Goal: Task Accomplishment & Management: Complete application form

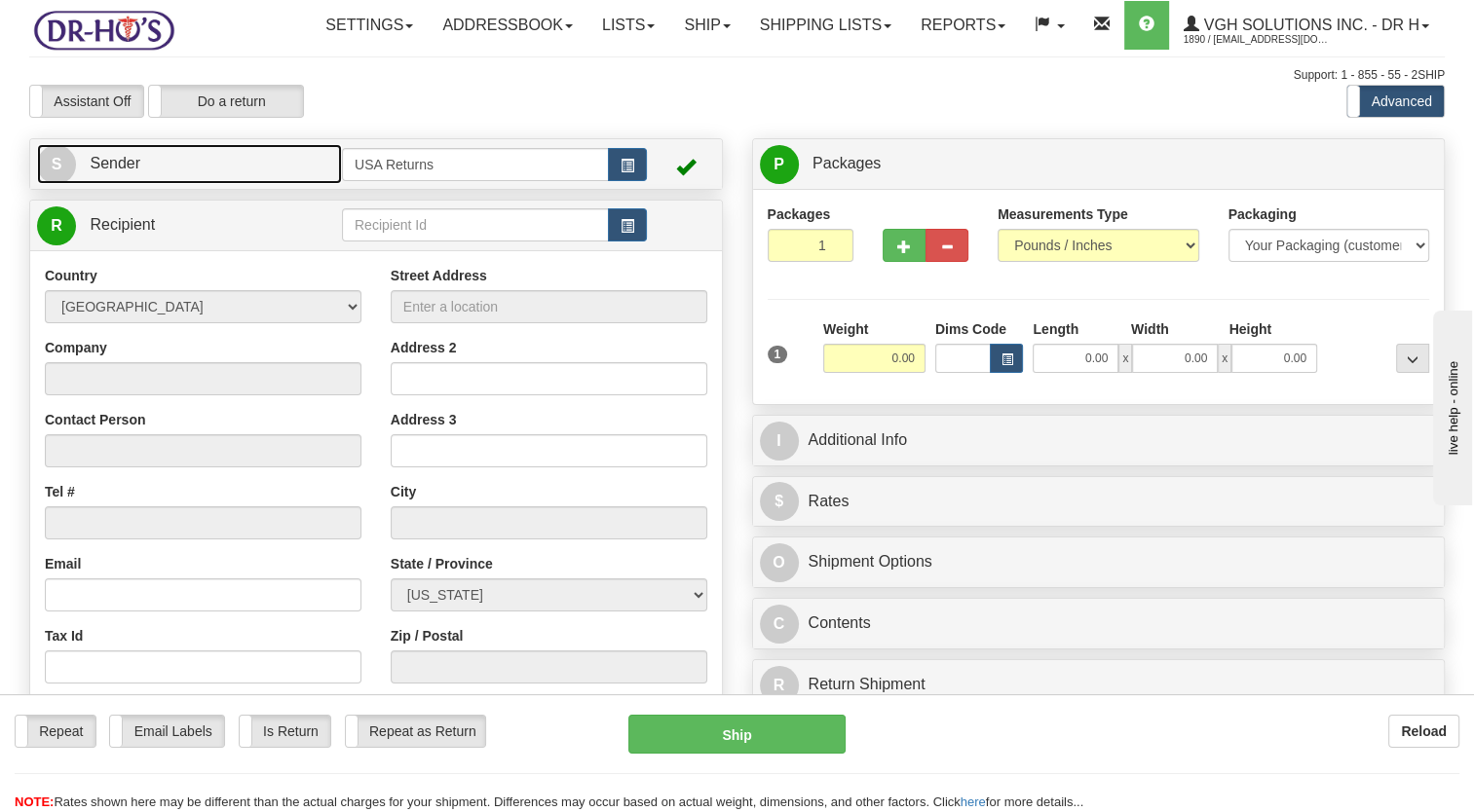
drag, startPoint x: 222, startPoint y: 220, endPoint x: 576, endPoint y: 228, distance: 354.1
click at [222, 184] on link "S Sender" at bounding box center [190, 163] width 305 height 40
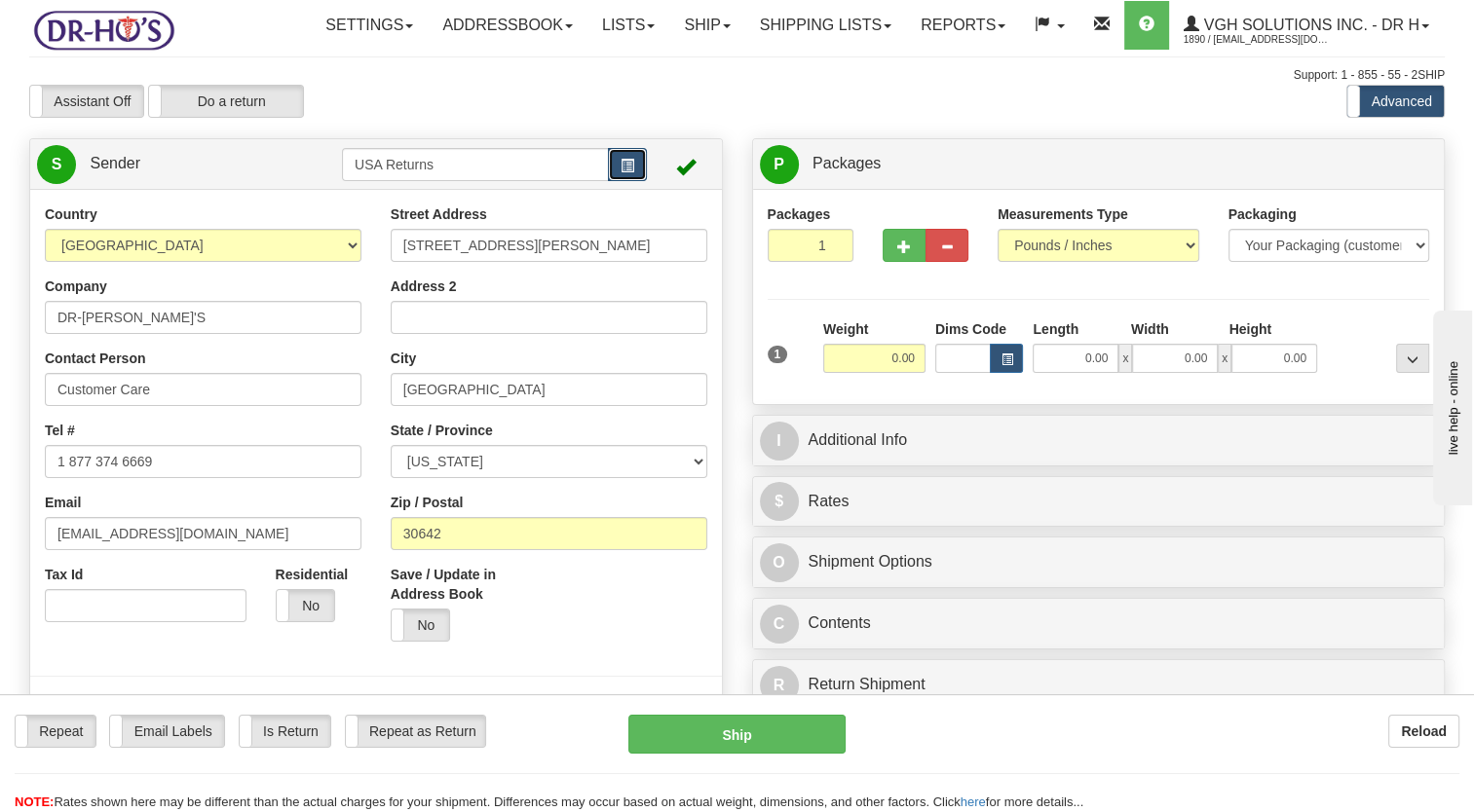
click at [618, 181] on button "button" at bounding box center [627, 164] width 39 height 33
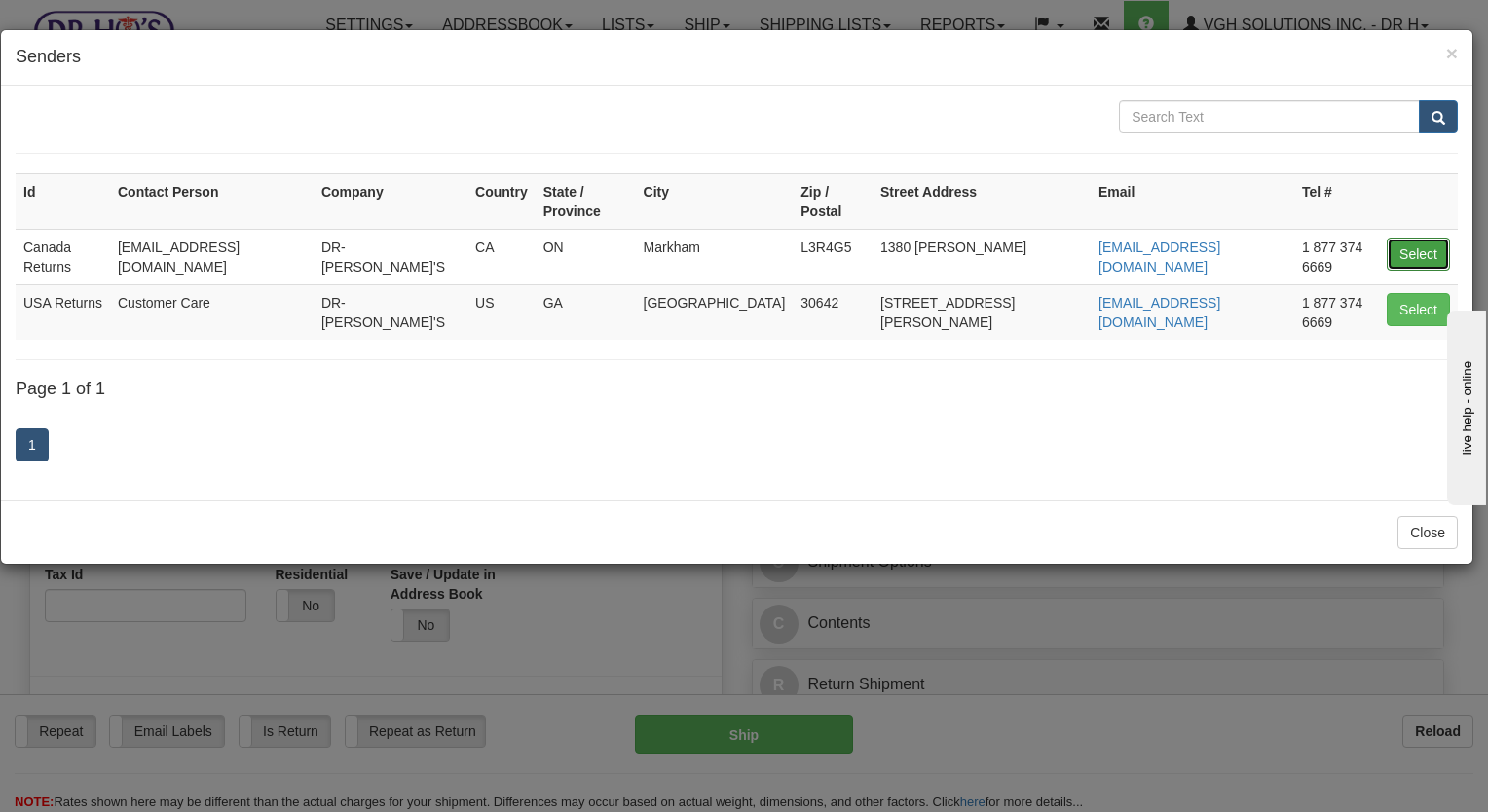
click at [1418, 238] on button "Select" at bounding box center [1418, 254] width 64 height 33
type input "Canada Returns"
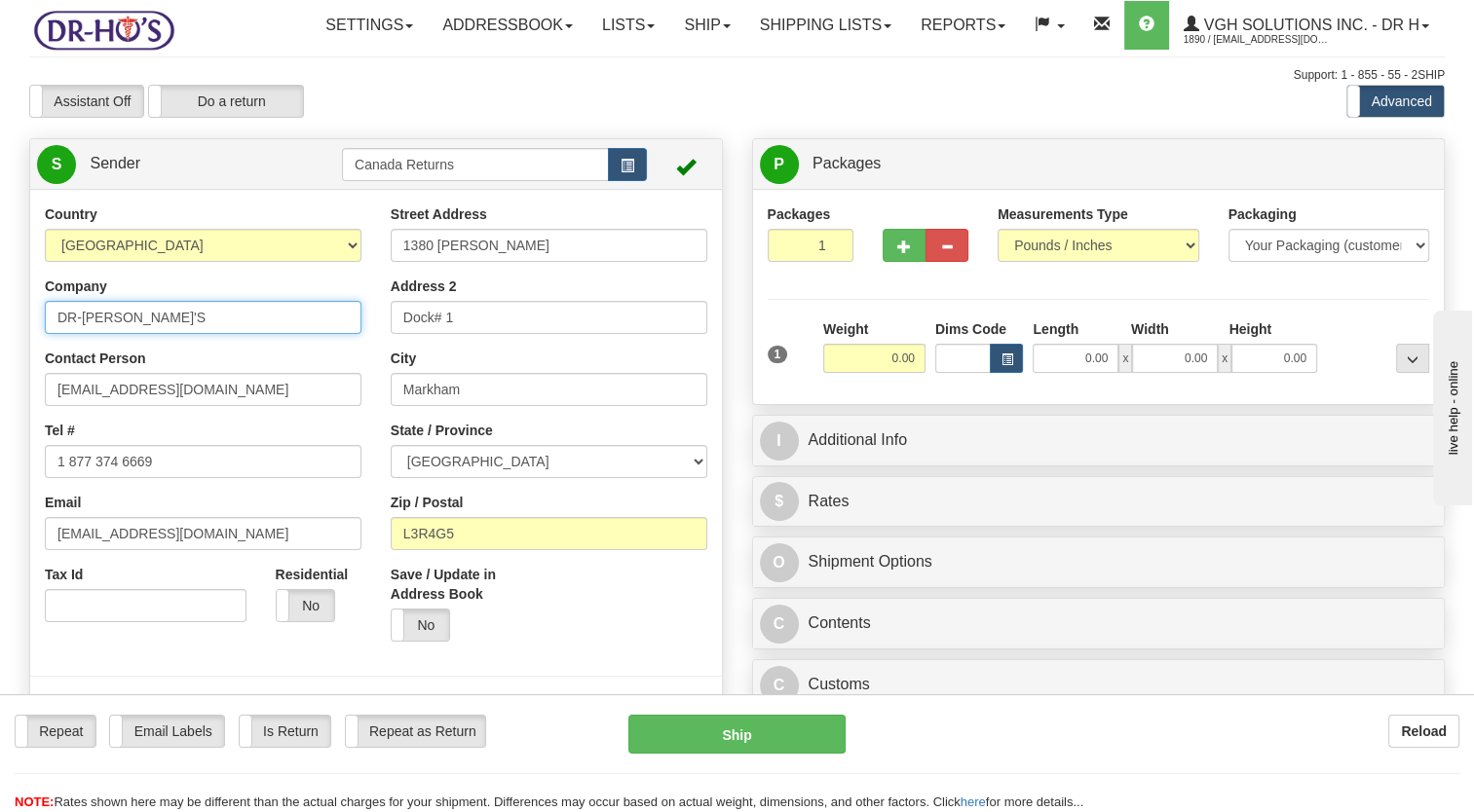
drag, startPoint x: 136, startPoint y: 371, endPoint x: 1, endPoint y: 371, distance: 135.0
click at [30, 371] on div "Country [GEOGRAPHIC_DATA] [GEOGRAPHIC_DATA] [GEOGRAPHIC_DATA] [GEOGRAPHIC_DATA]…" at bounding box center [376, 474] width 692 height 539
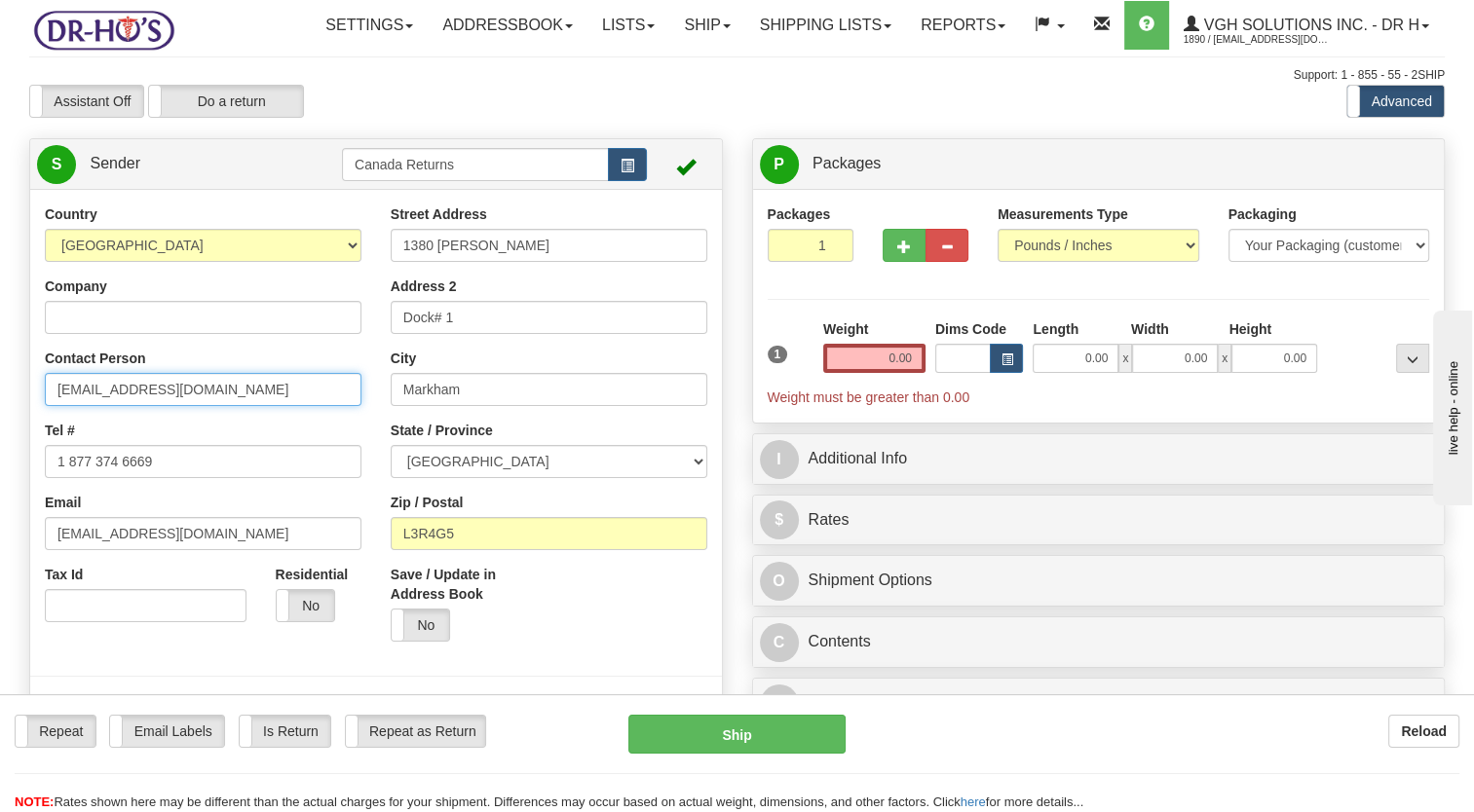
drag, startPoint x: 71, startPoint y: 451, endPoint x: 0, endPoint y: 466, distance: 72.6
click at [0, 466] on html "Training Course Close Toggle navigation Settings Shipping Preferences New Sende…" at bounding box center [737, 406] width 1474 height 812
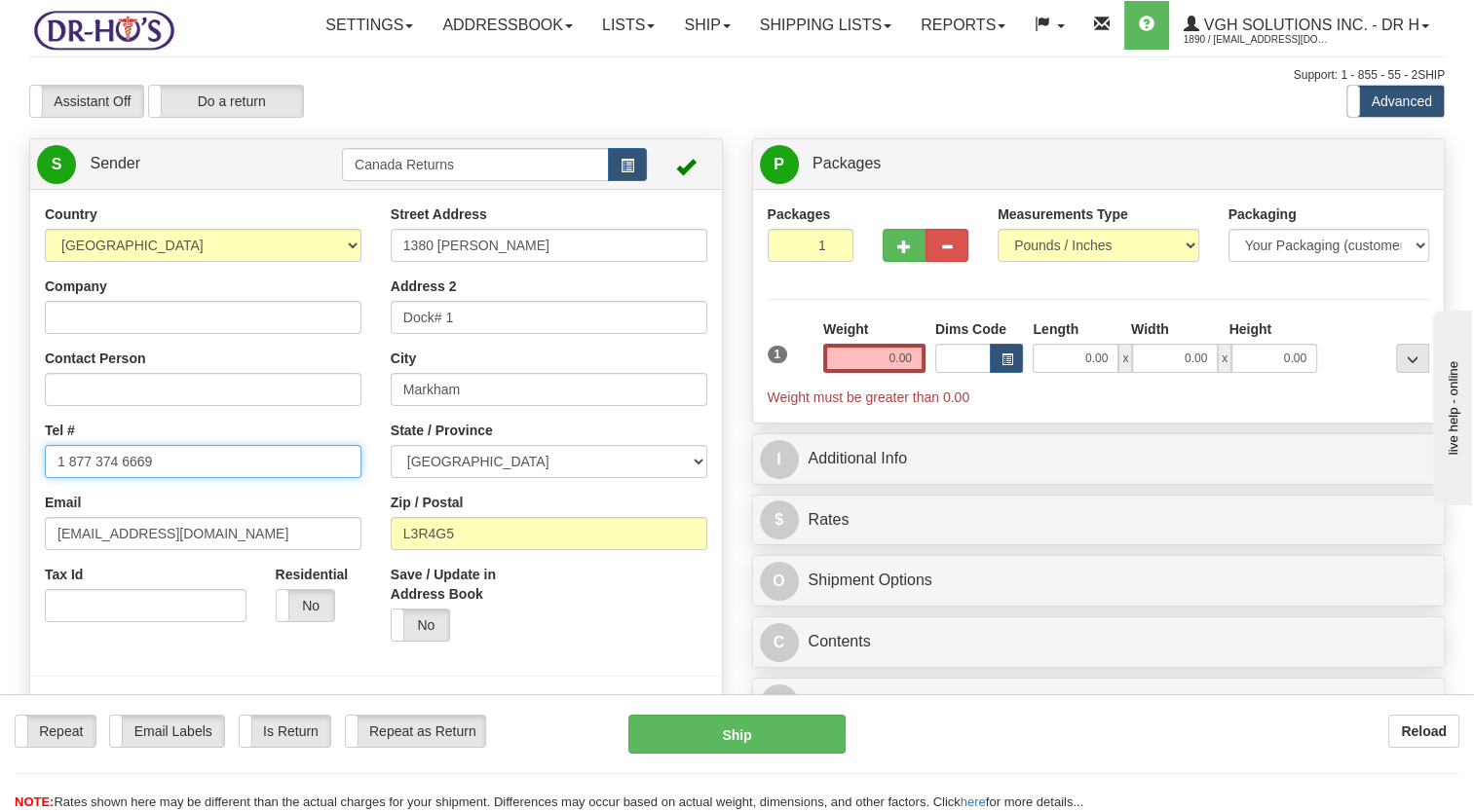
drag, startPoint x: 133, startPoint y: 514, endPoint x: 13, endPoint y: 530, distance: 121.1
click at [0, 519] on html "Training Course Close Toggle navigation Settings Shipping Preferences New Sende…" at bounding box center [737, 406] width 1474 height 812
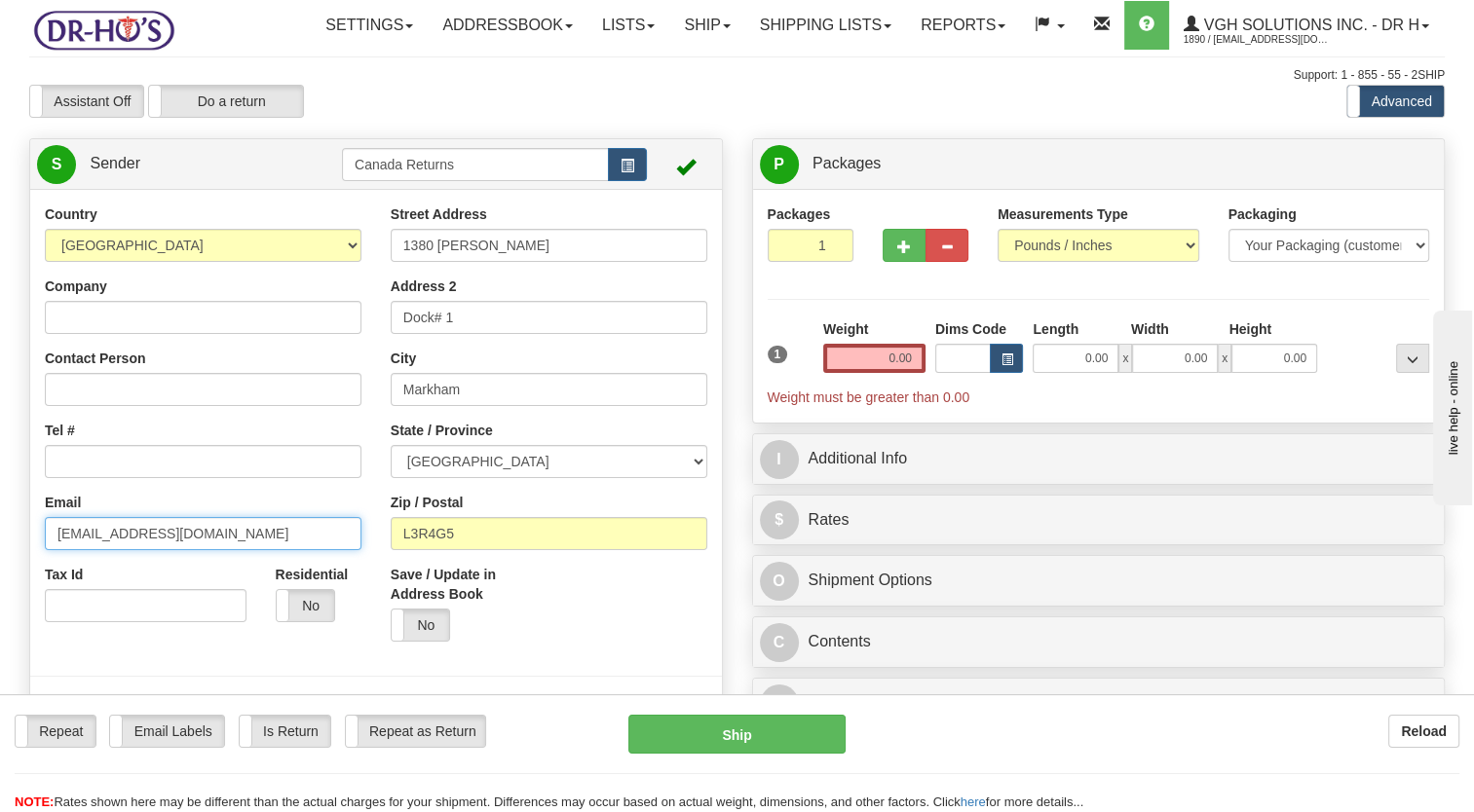
click at [0, 570] on html "Training Course Close Toggle navigation Settings Shipping Preferences New Sende…" at bounding box center [737, 406] width 1474 height 812
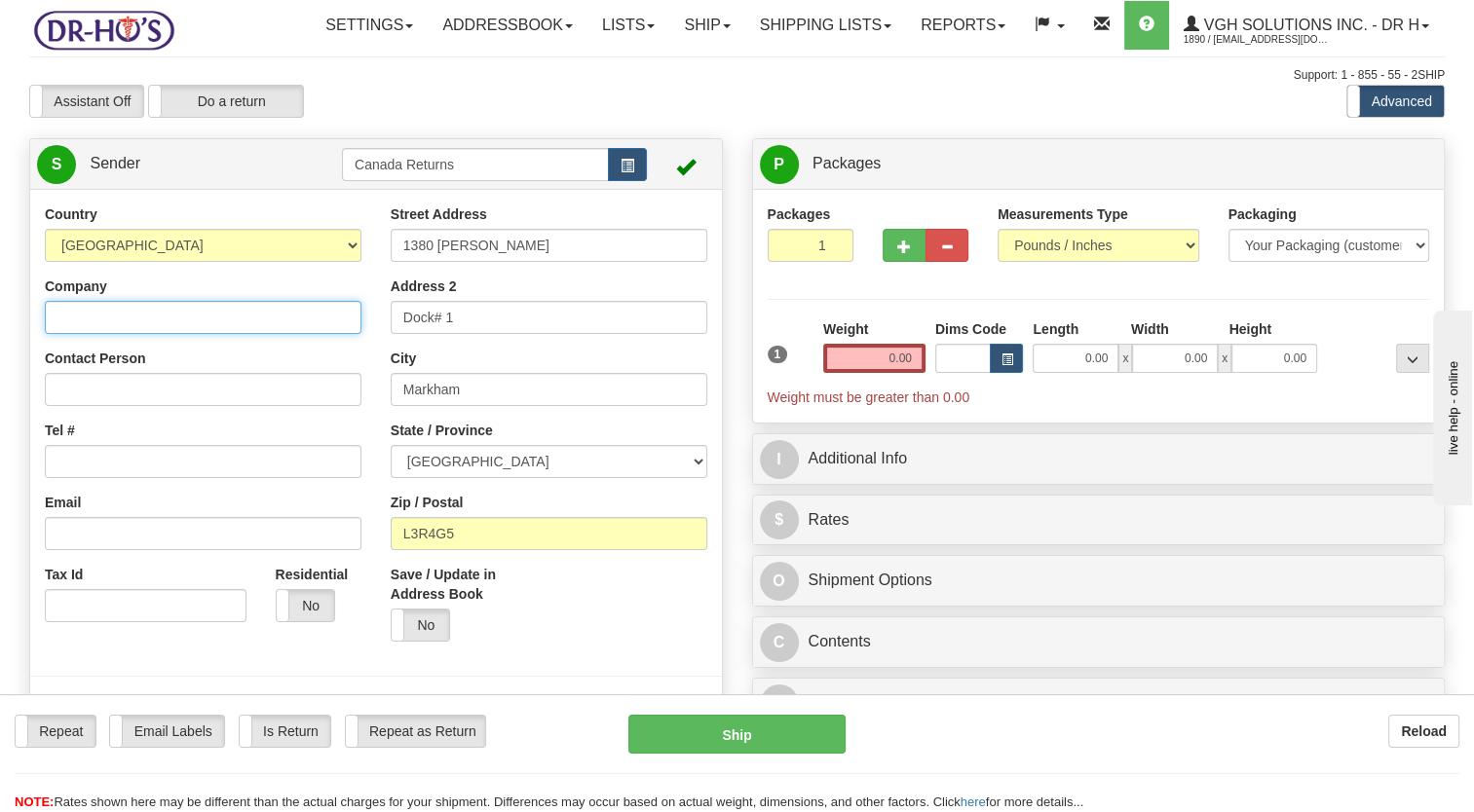
click at [153, 334] on input "Company" at bounding box center [204, 318] width 317 height 33
paste input "[PERSON_NAME]"
type input "[PERSON_NAME]"
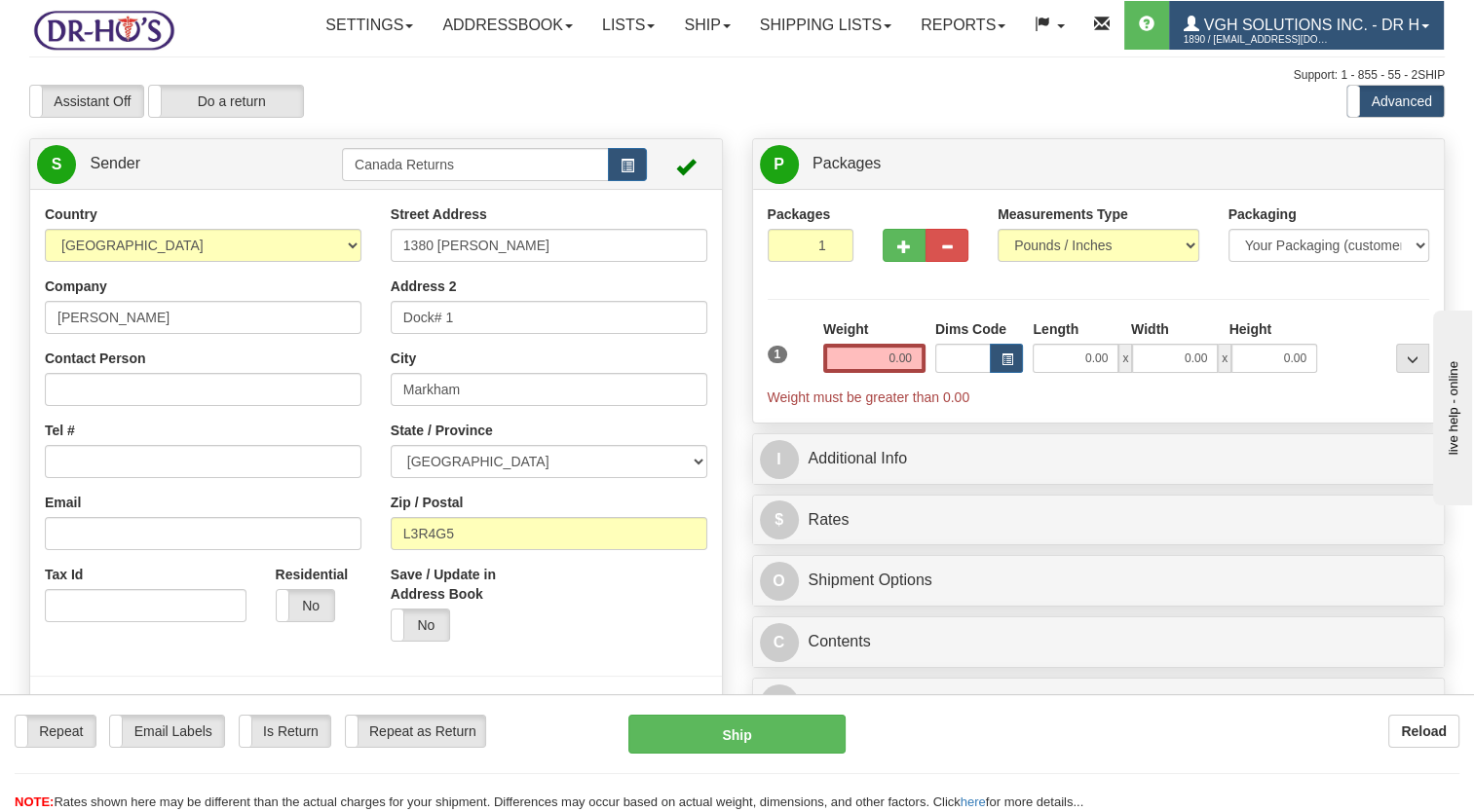
drag, startPoint x: 374, startPoint y: 167, endPoint x: 548, endPoint y: 73, distance: 197.8
click at [376, 166] on div "Toggle navigation Settings Shipping Preferences Fields Preferences New" at bounding box center [737, 802] width 1474 height 1605
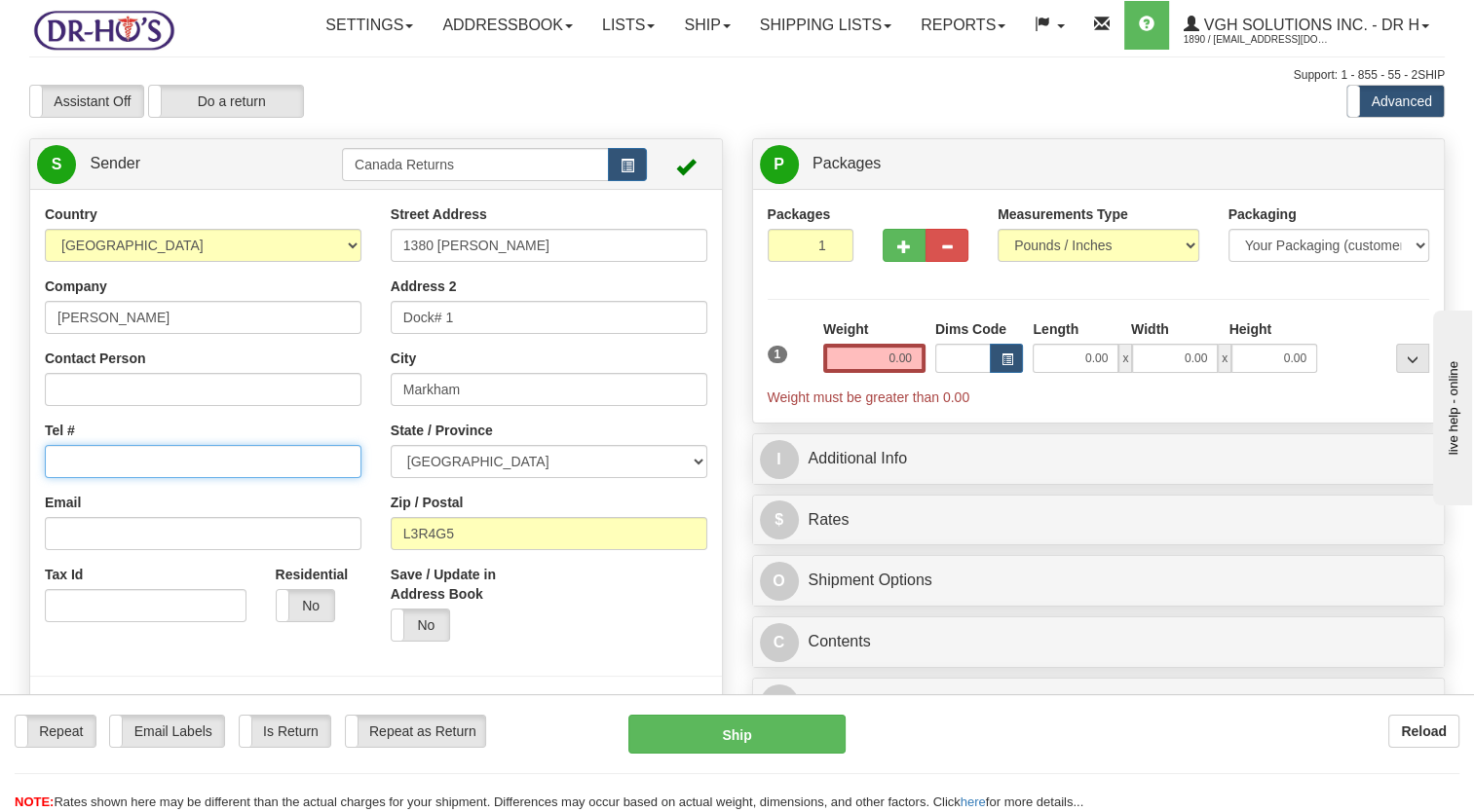
click at [102, 478] on input "Tel #" at bounding box center [204, 462] width 317 height 33
paste input "6475290339"
type input "6475290339"
drag, startPoint x: 0, startPoint y: 497, endPoint x: 21, endPoint y: 485, distance: 24.2
click at [0, 497] on html "Training Course Close Toggle navigation Settings Shipping Preferences New Sende…" at bounding box center [737, 406] width 1474 height 812
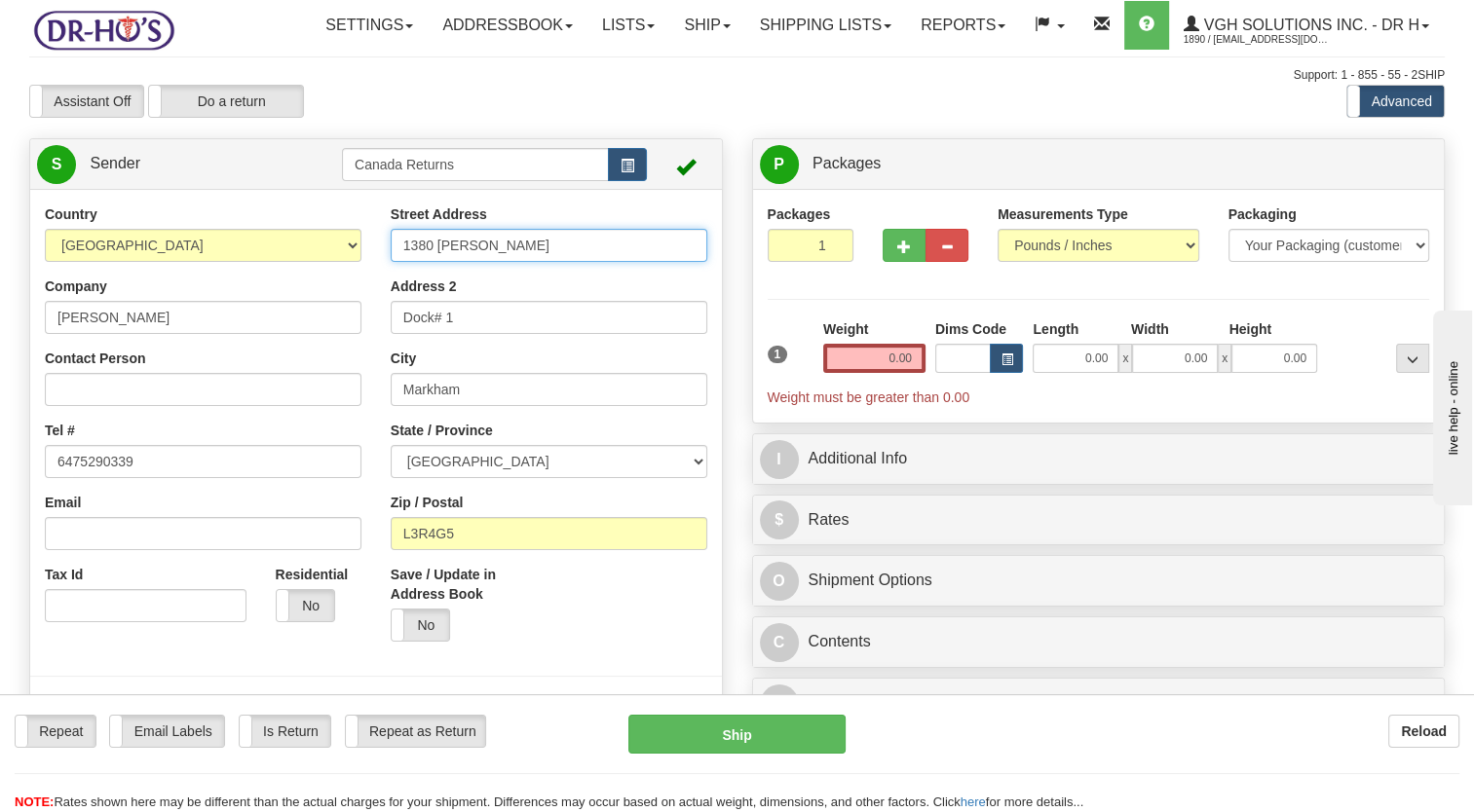
drag, startPoint x: 522, startPoint y: 287, endPoint x: 230, endPoint y: 329, distance: 295.0
click at [237, 329] on div "Country [GEOGRAPHIC_DATA] [GEOGRAPHIC_DATA] [GEOGRAPHIC_DATA] [GEOGRAPHIC_DATA]…" at bounding box center [376, 474] width 692 height 539
paste input "-[STREET_ADDRESS]"
drag, startPoint x: 610, startPoint y: 293, endPoint x: 660, endPoint y: 329, distance: 61.6
click at [691, 262] on input "[STREET_ADDRESS]" at bounding box center [549, 246] width 317 height 33
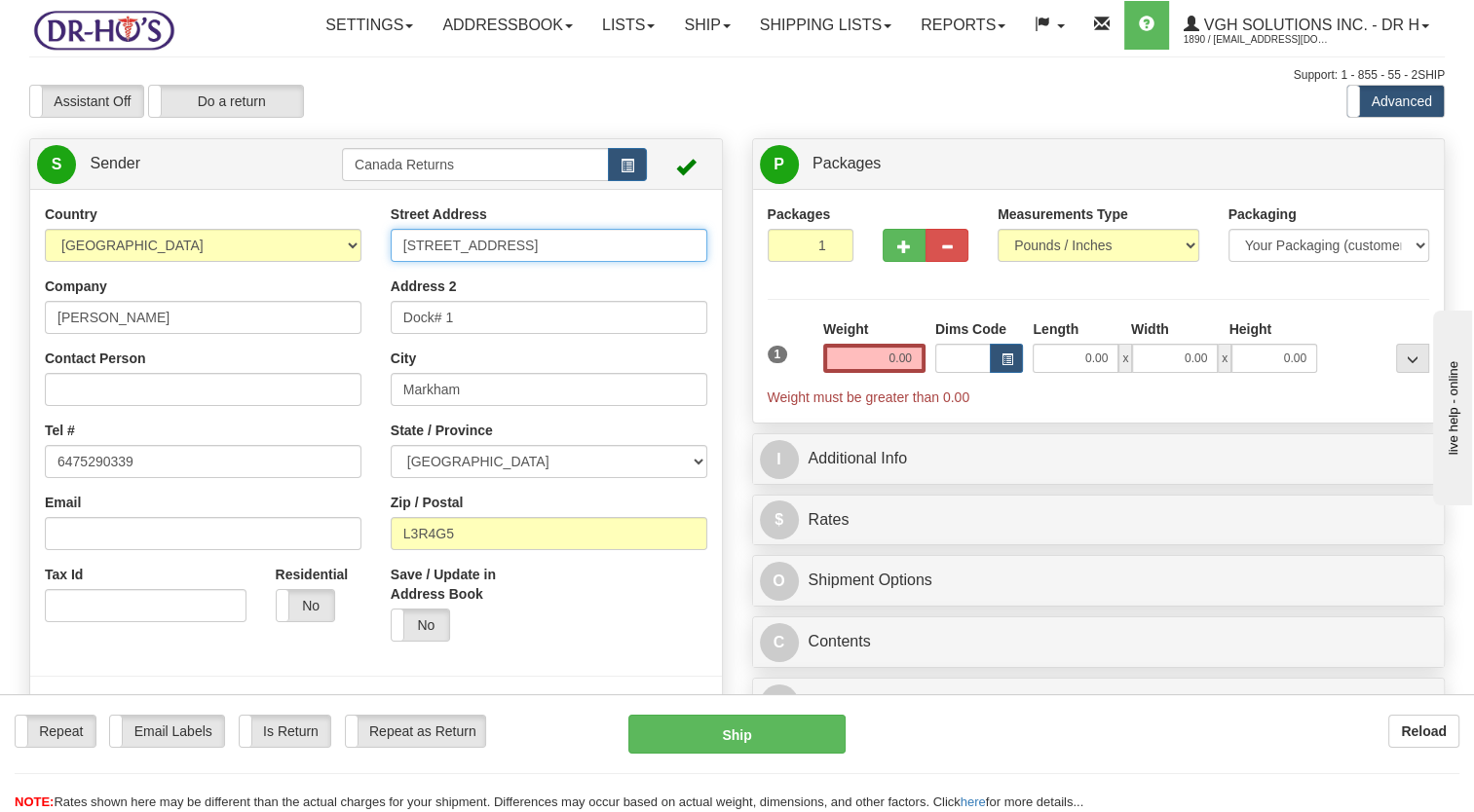
type input "[STREET_ADDRESS]"
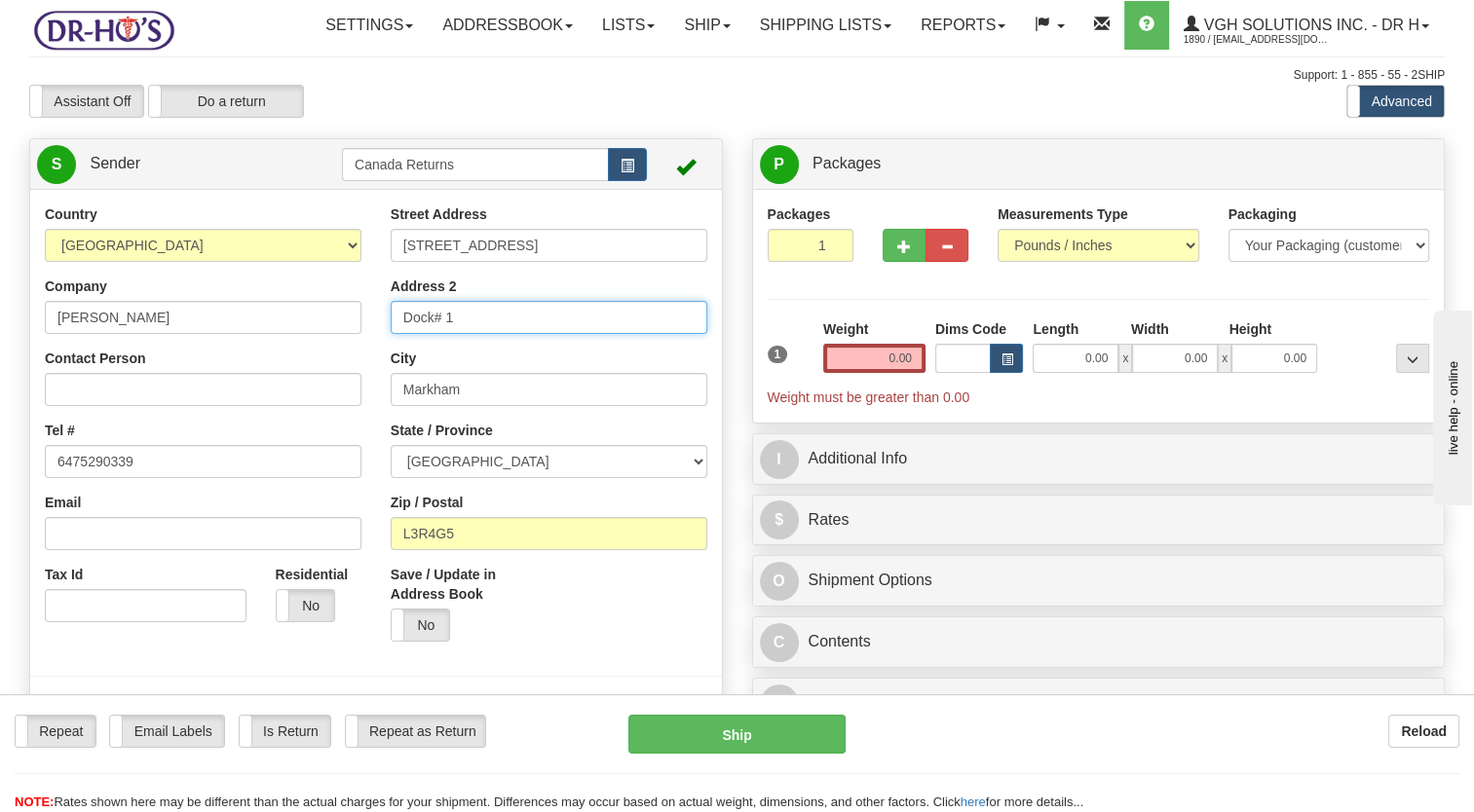
drag, startPoint x: 258, startPoint y: 377, endPoint x: 223, endPoint y: 381, distance: 35.2
click at [234, 380] on div "Country [GEOGRAPHIC_DATA] [GEOGRAPHIC_DATA] [GEOGRAPHIC_DATA] [GEOGRAPHIC_DATA]…" at bounding box center [376, 474] width 692 height 539
paste input "Unit"
type input "Unit 1"
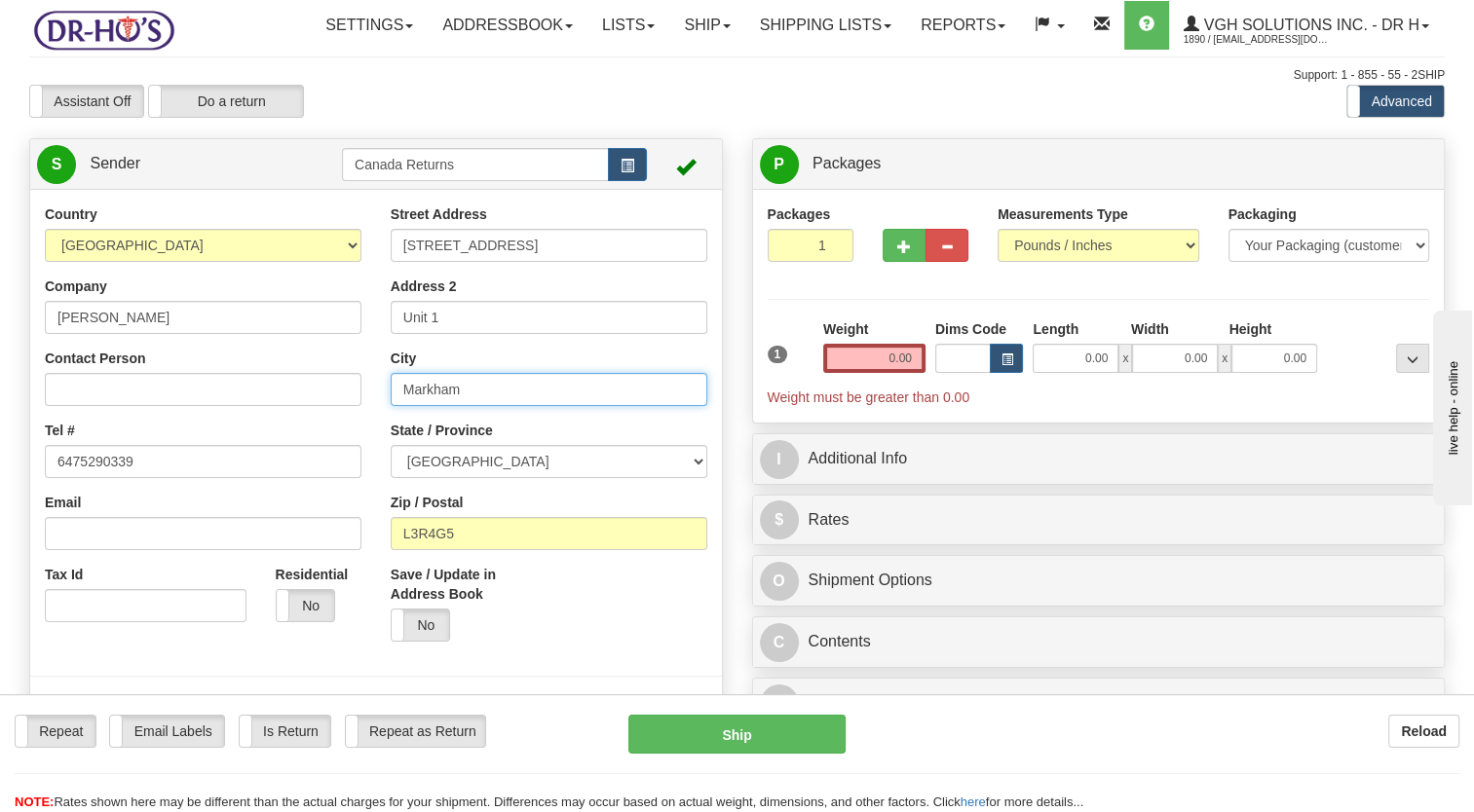
drag, startPoint x: 499, startPoint y: 440, endPoint x: 286, endPoint y: 447, distance: 213.1
click at [265, 440] on div "Country [GEOGRAPHIC_DATA] [GEOGRAPHIC_DATA] [GEOGRAPHIC_DATA] [GEOGRAPHIC_DATA]…" at bounding box center [376, 474] width 692 height 539
paste input "[PERSON_NAME],"
type input "[PERSON_NAME]"
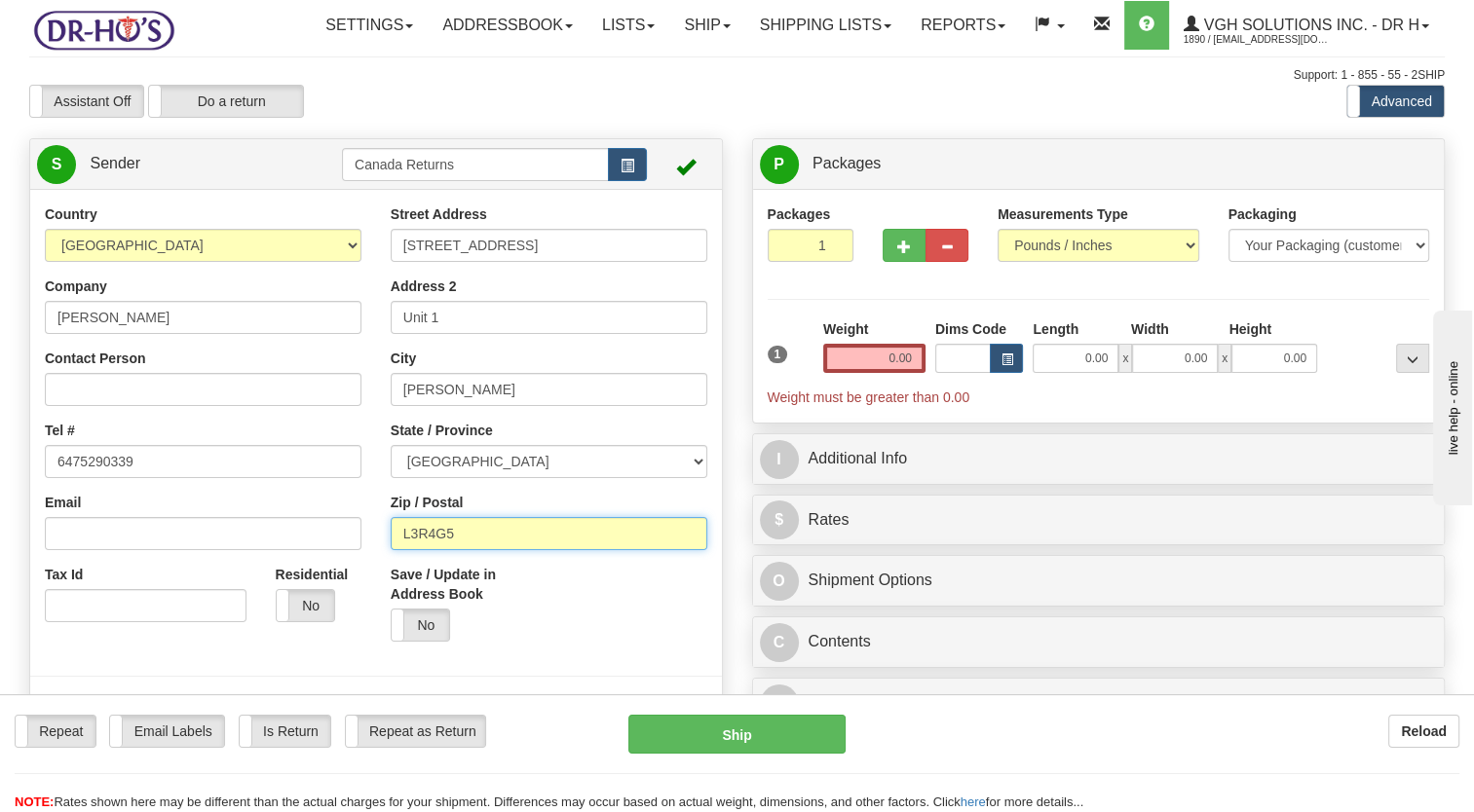
drag, startPoint x: 354, startPoint y: 584, endPoint x: 409, endPoint y: 595, distance: 56.1
click at [335, 583] on div "Country [GEOGRAPHIC_DATA] [GEOGRAPHIC_DATA] [GEOGRAPHIC_DATA] [GEOGRAPHIC_DATA]…" at bounding box center [376, 474] width 692 height 539
paste input "9B2R9"
type input "L9B2R9"
click at [544, 632] on div "Save / Update in Address Book Yes No" at bounding box center [462, 610] width 172 height 92
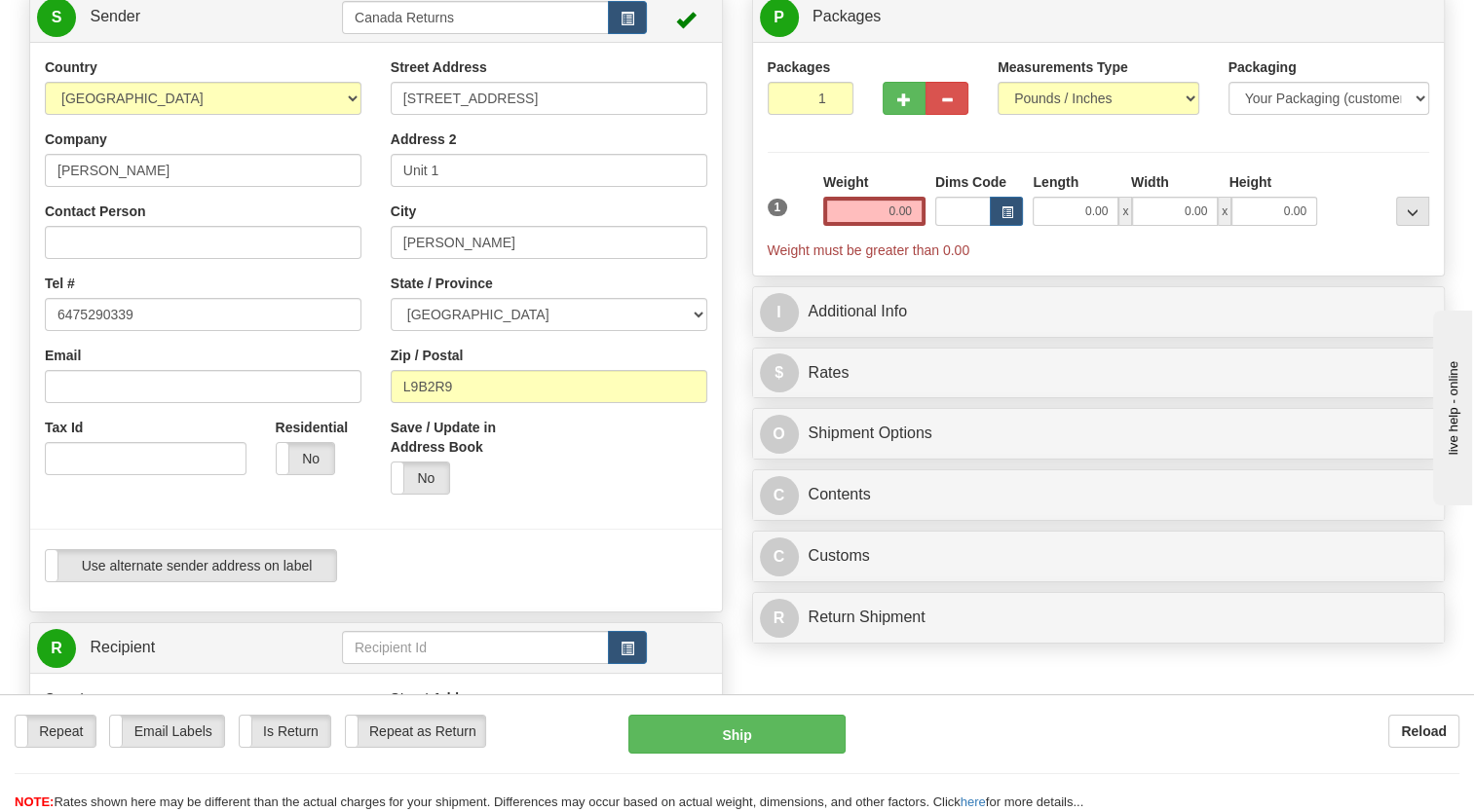
scroll to position [195, 0]
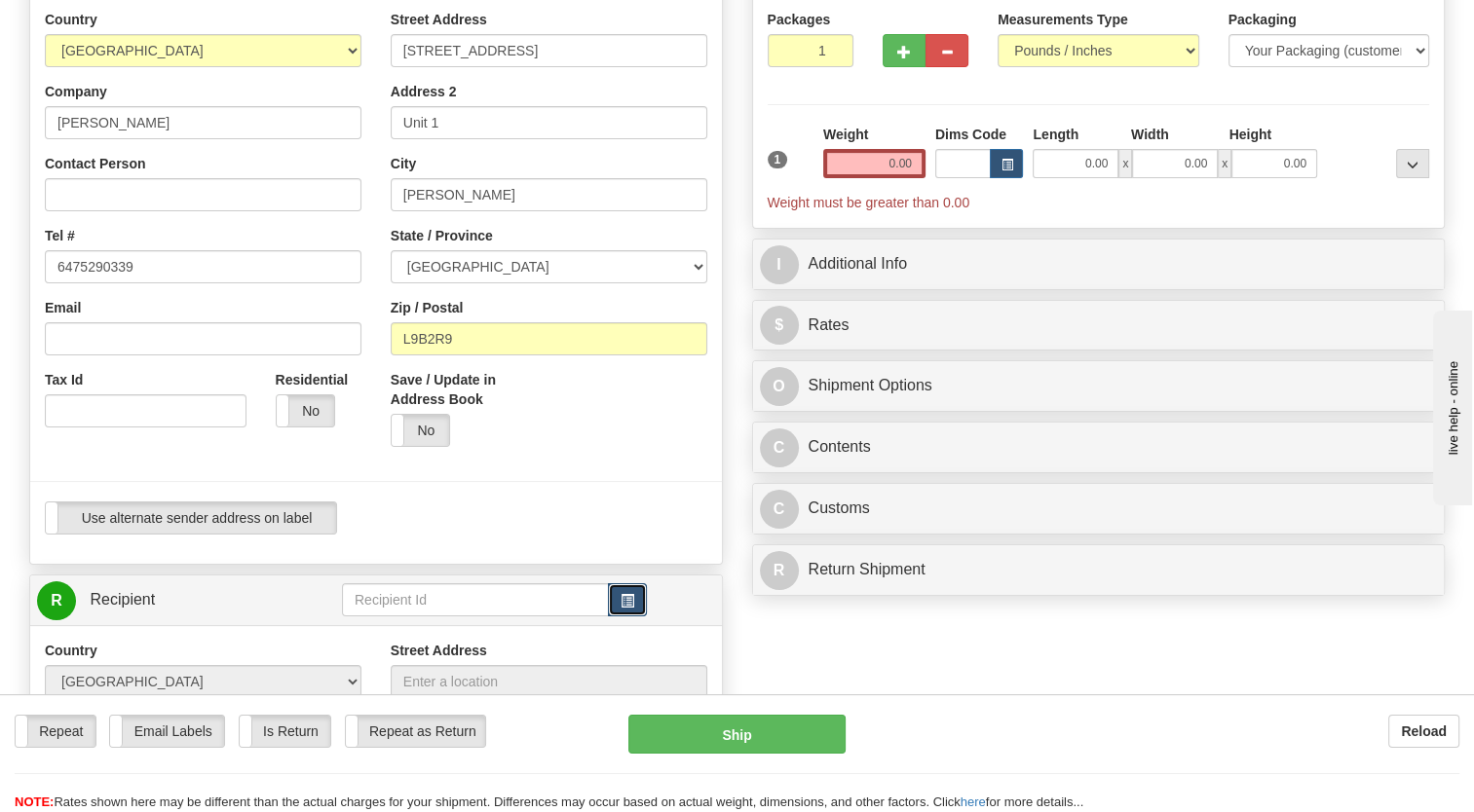
click at [624, 608] on span "button" at bounding box center [627, 601] width 14 height 13
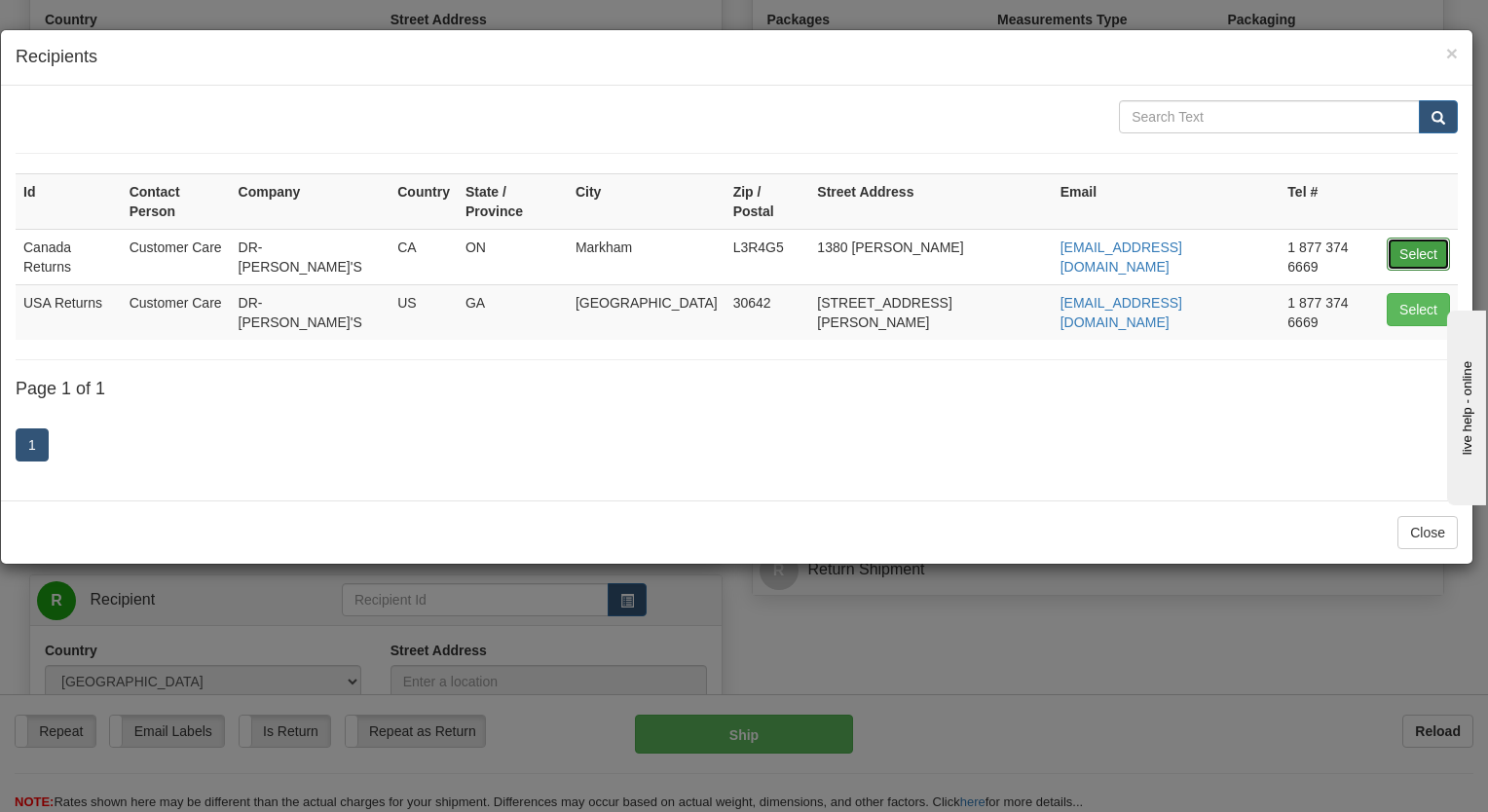
click at [1417, 238] on button "Select" at bounding box center [1418, 254] width 64 height 33
type input "Canada Returns"
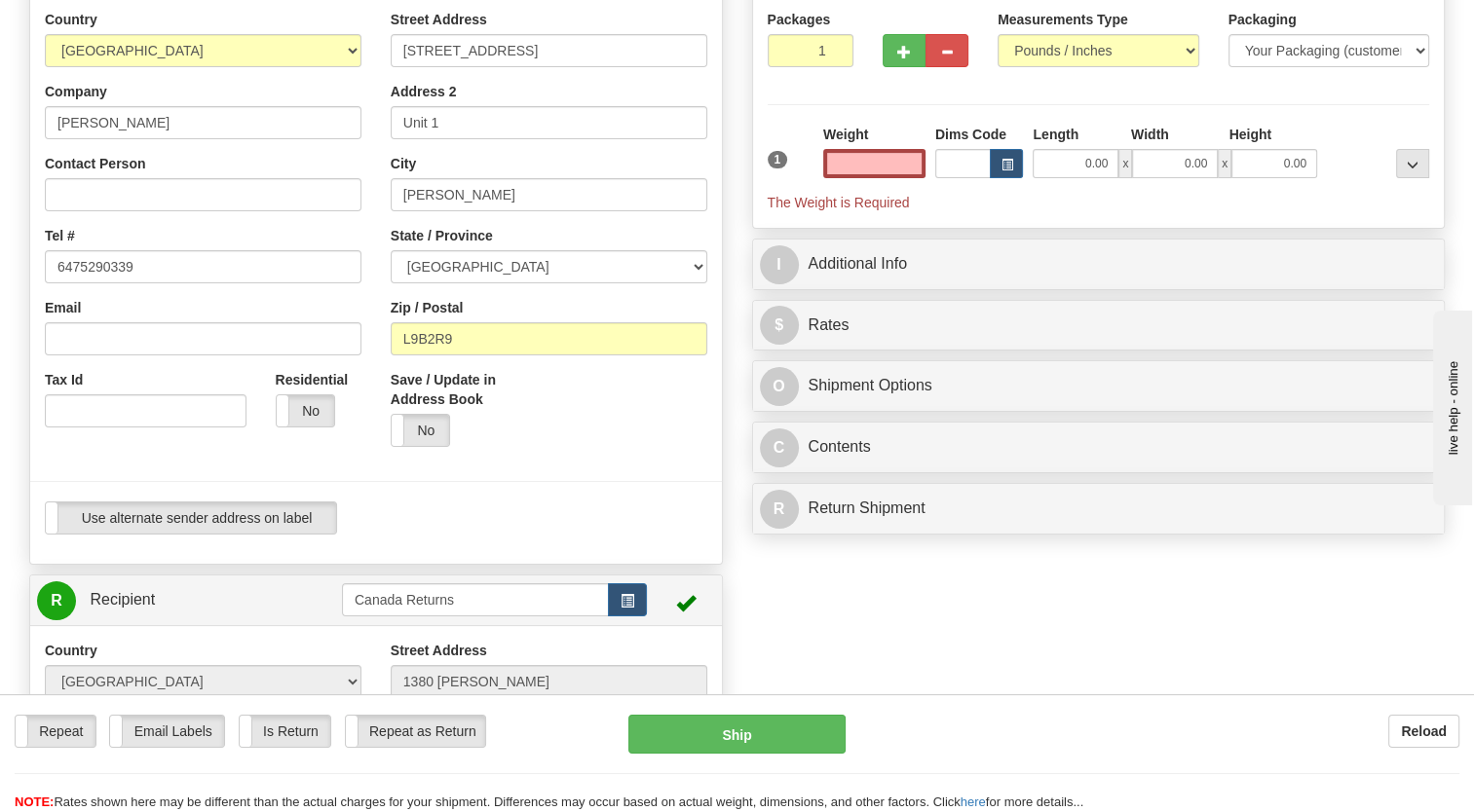
type input "0.00"
click at [674, 502] on div at bounding box center [376, 481] width 721 height 40
click at [883, 178] on input "0.00" at bounding box center [874, 163] width 103 height 29
type input "1.00"
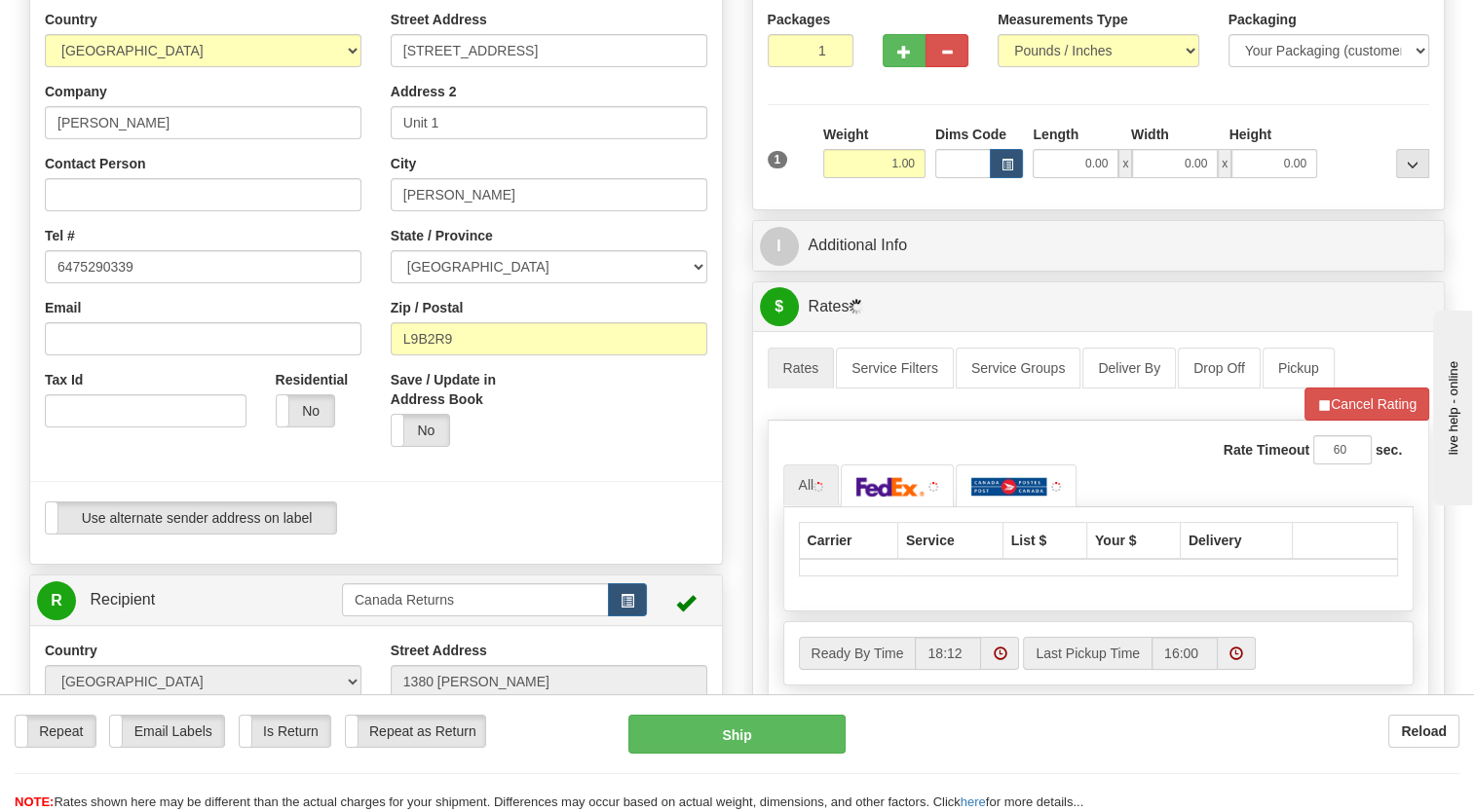
click at [837, 144] on label "Weight" at bounding box center [846, 134] width 45 height 20
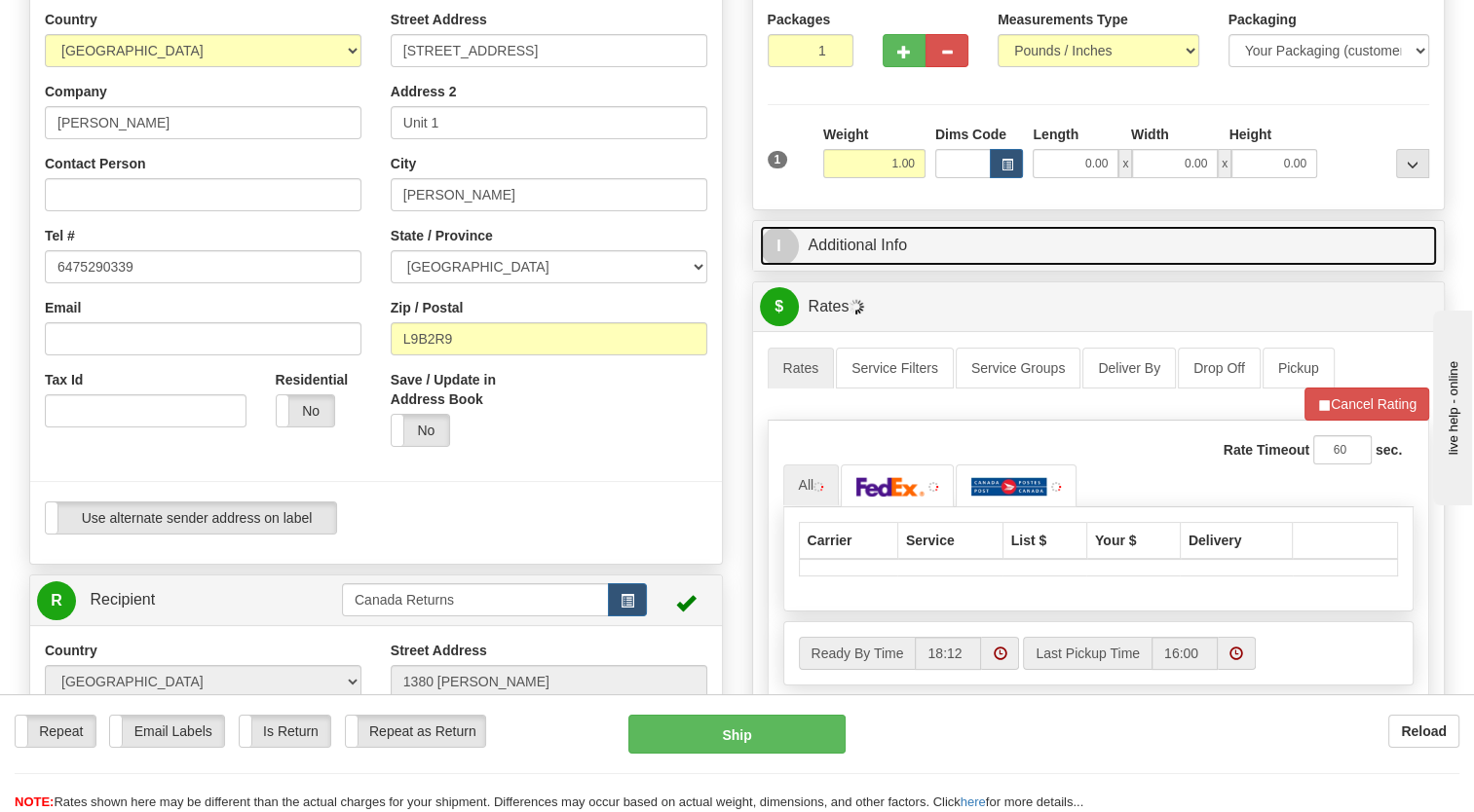
click at [834, 266] on link "I Additional Info" at bounding box center [1098, 246] width 678 height 40
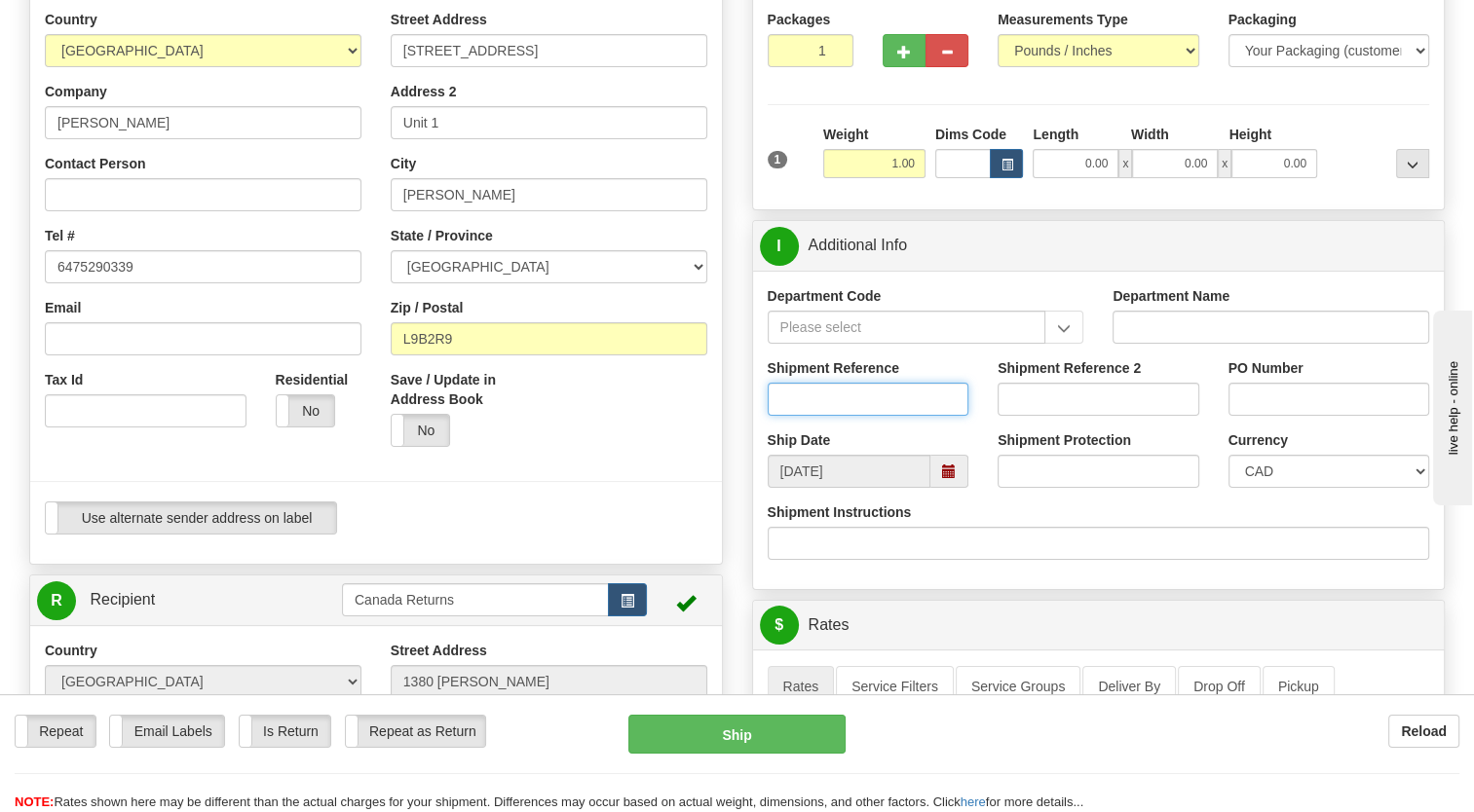
click at [832, 416] on input "Shipment Reference" at bounding box center [868, 399] width 202 height 33
paste input "1198282"
type input "1198282"
click at [741, 450] on div "P Packages 1 Packages - Weight: 1.00 Lbs Shipment Level Shipm. Package Level Pa…" at bounding box center [1099, 759] width 723 height 1632
click at [953, 478] on span at bounding box center [949, 472] width 14 height 14
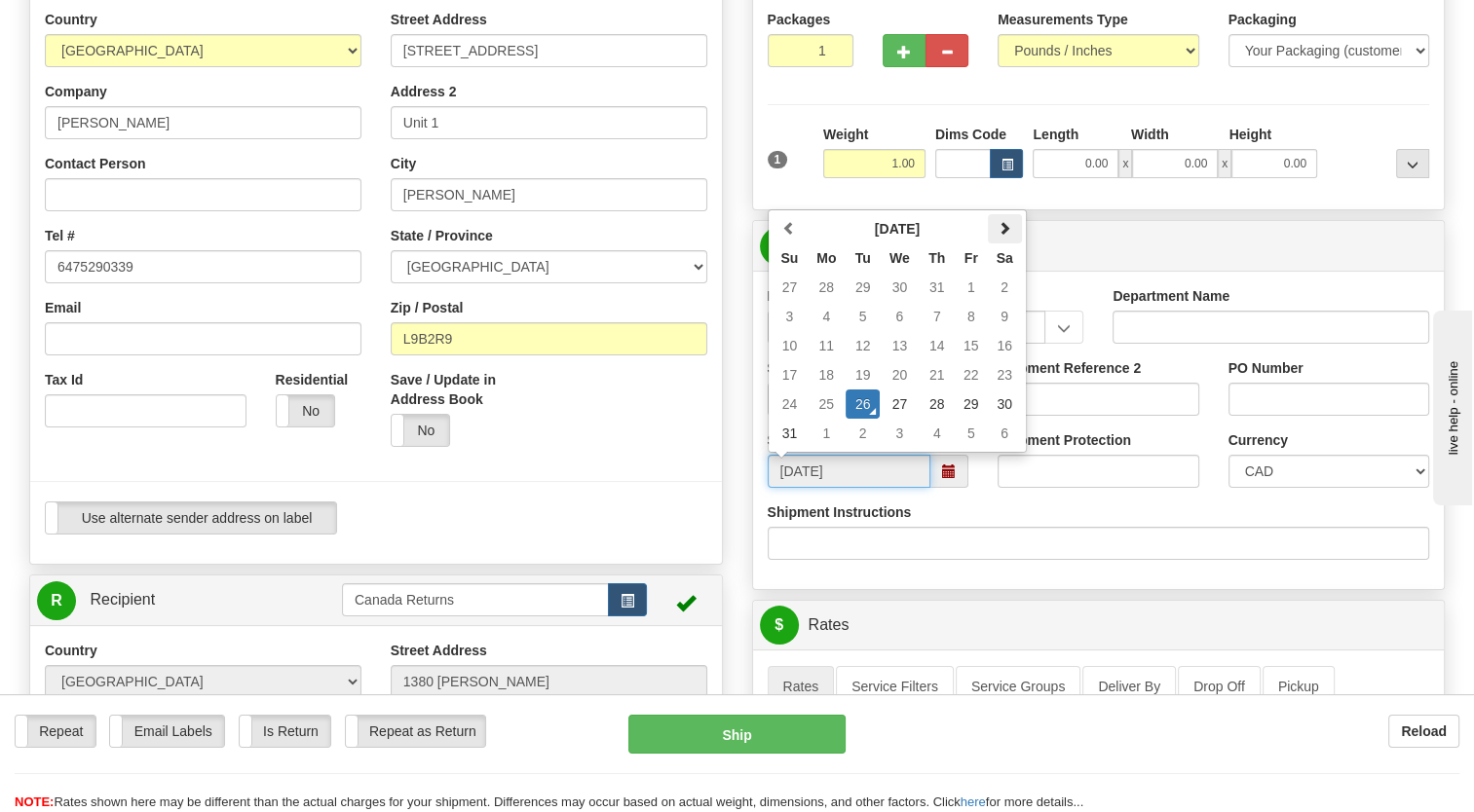
click at [1002, 235] on span at bounding box center [1004, 228] width 14 height 14
click at [862, 331] on td "9" at bounding box center [862, 317] width 34 height 29
type input "[DATE]"
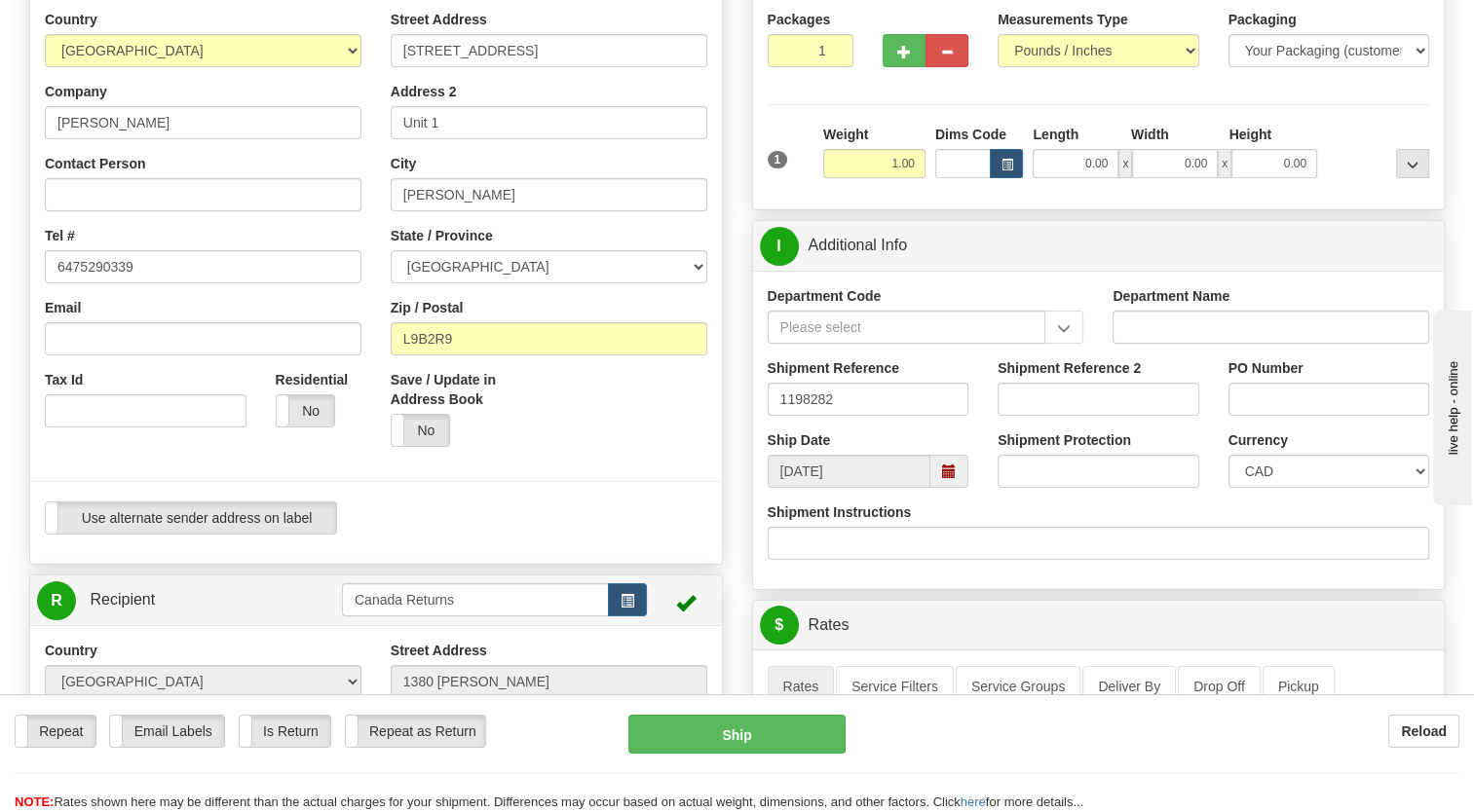
click at [988, 651] on div "$ Rates Cancel" at bounding box center [1098, 625] width 692 height 50
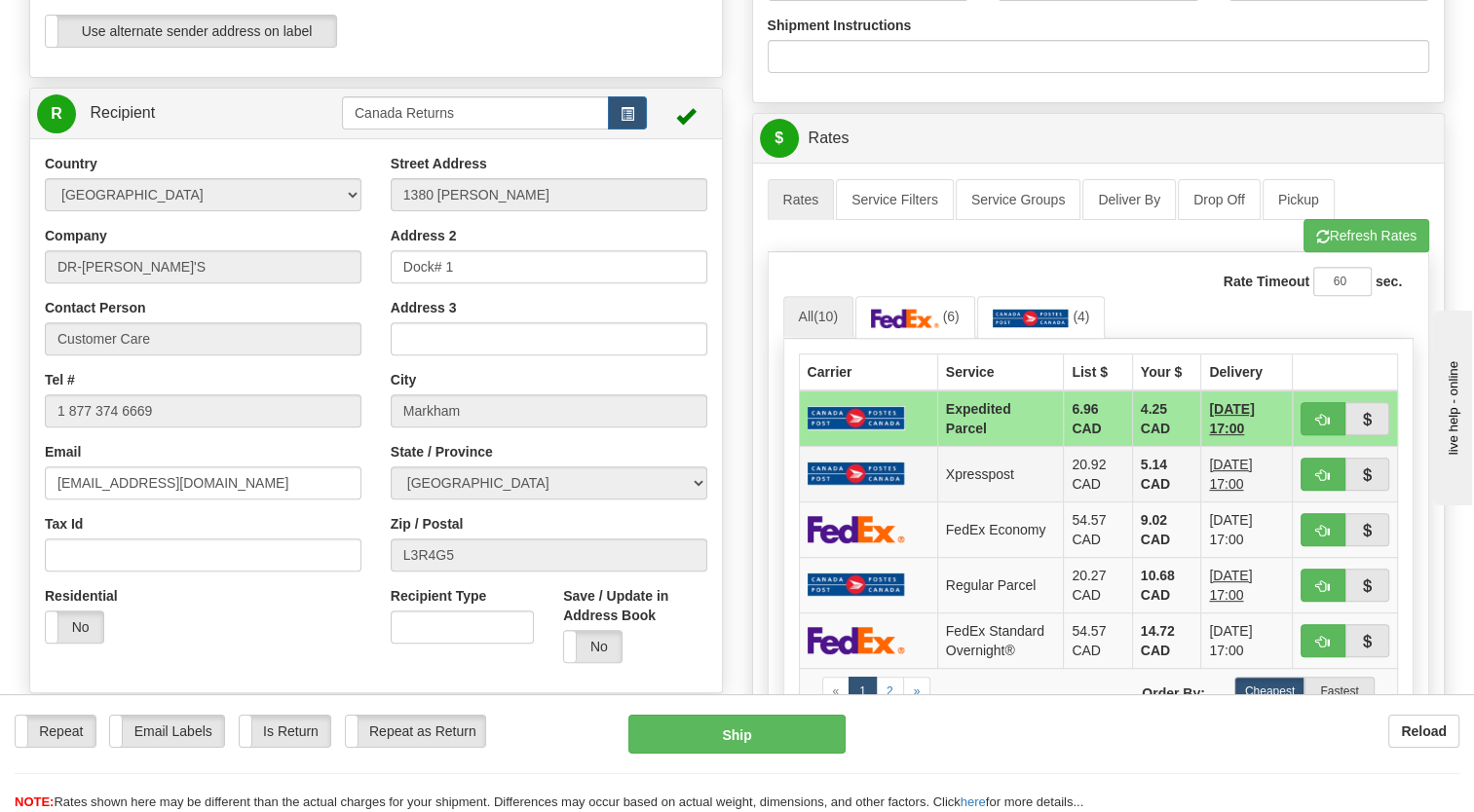
scroll to position [487, 0]
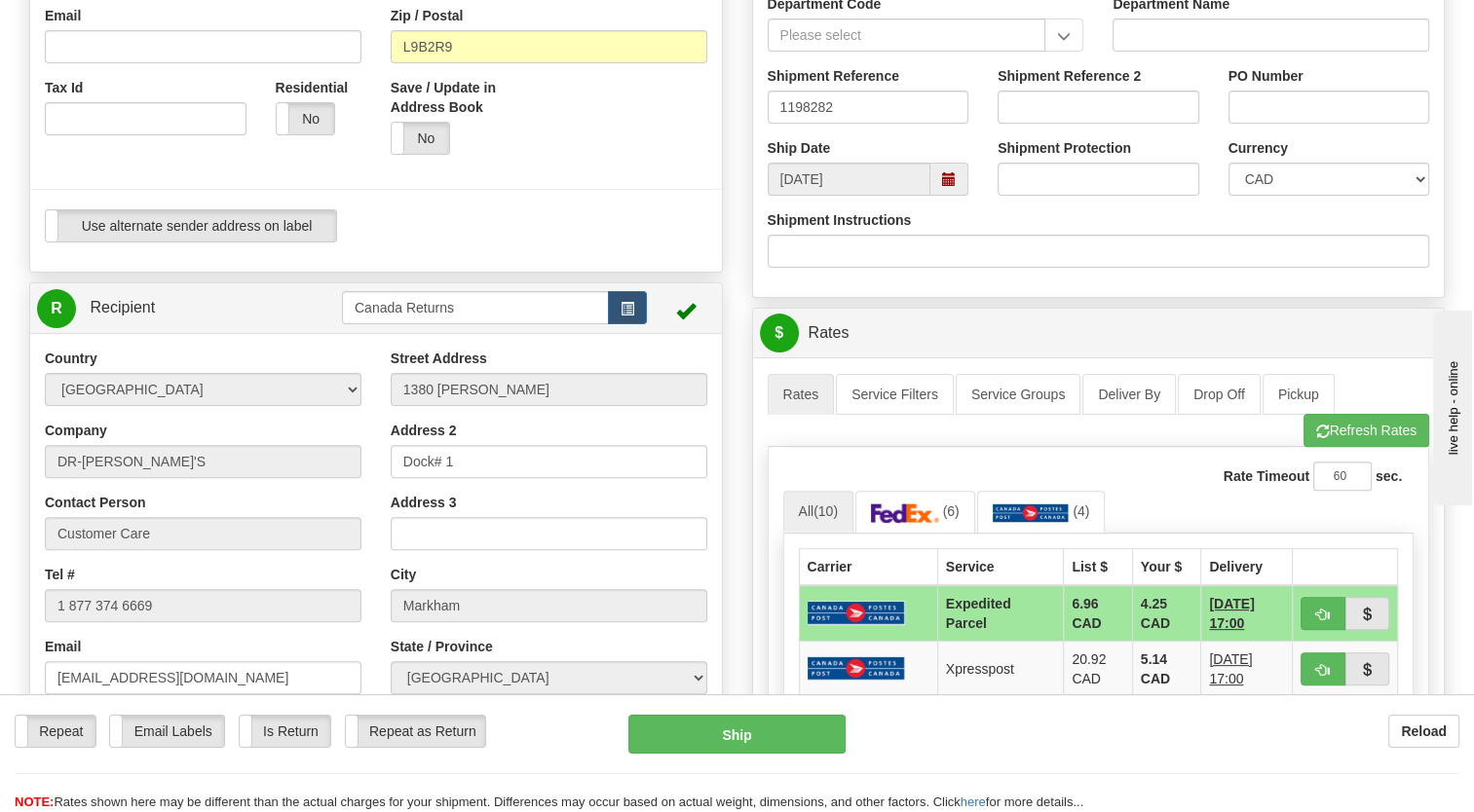
click at [899, 344] on div "P Packages 1 Packages - Weight: 1.00 Lbs Shipment Level Shipm. Package Level Pa…" at bounding box center [1099, 468] width 723 height 1632
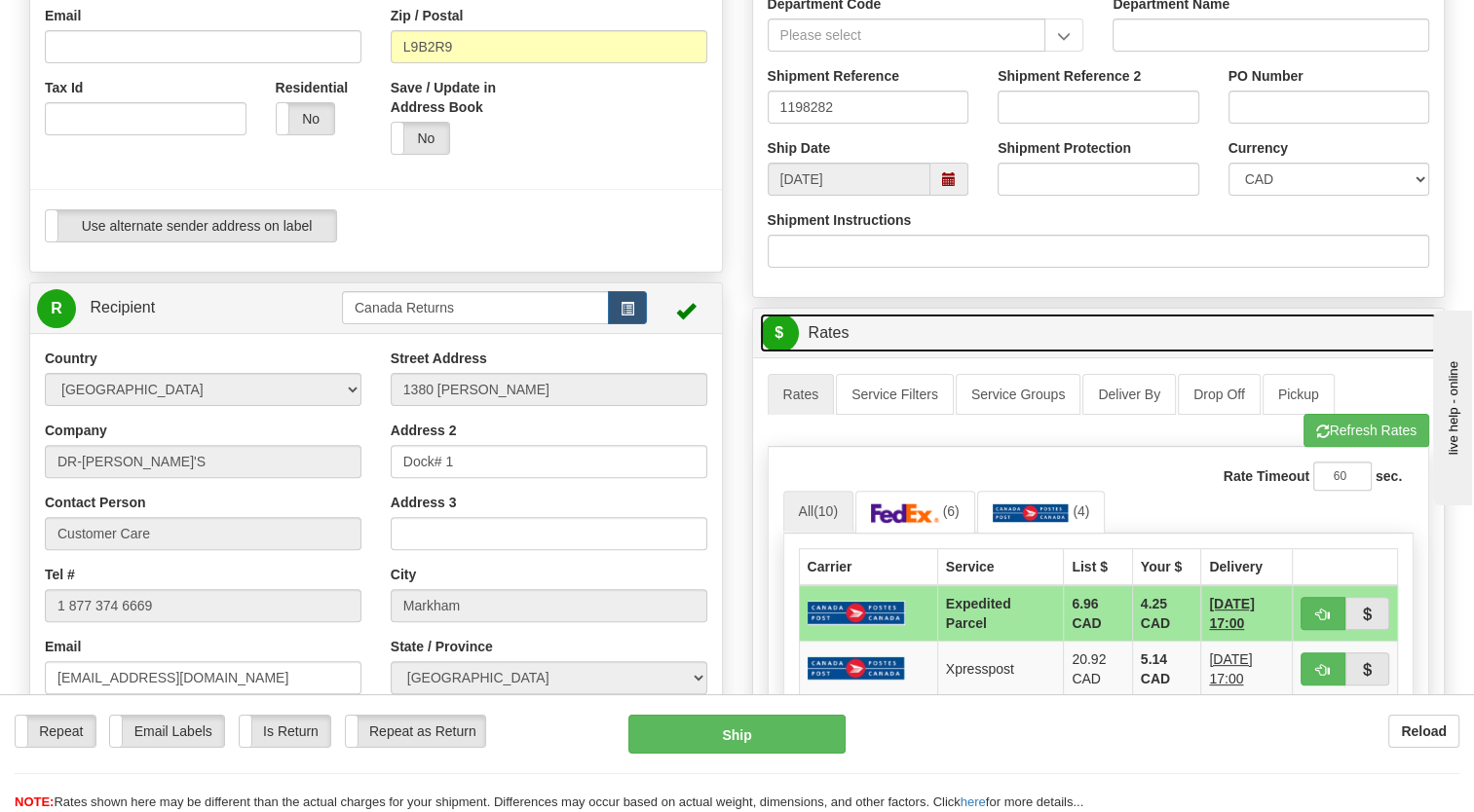
click at [962, 353] on link "$ Rates" at bounding box center [1098, 334] width 678 height 40
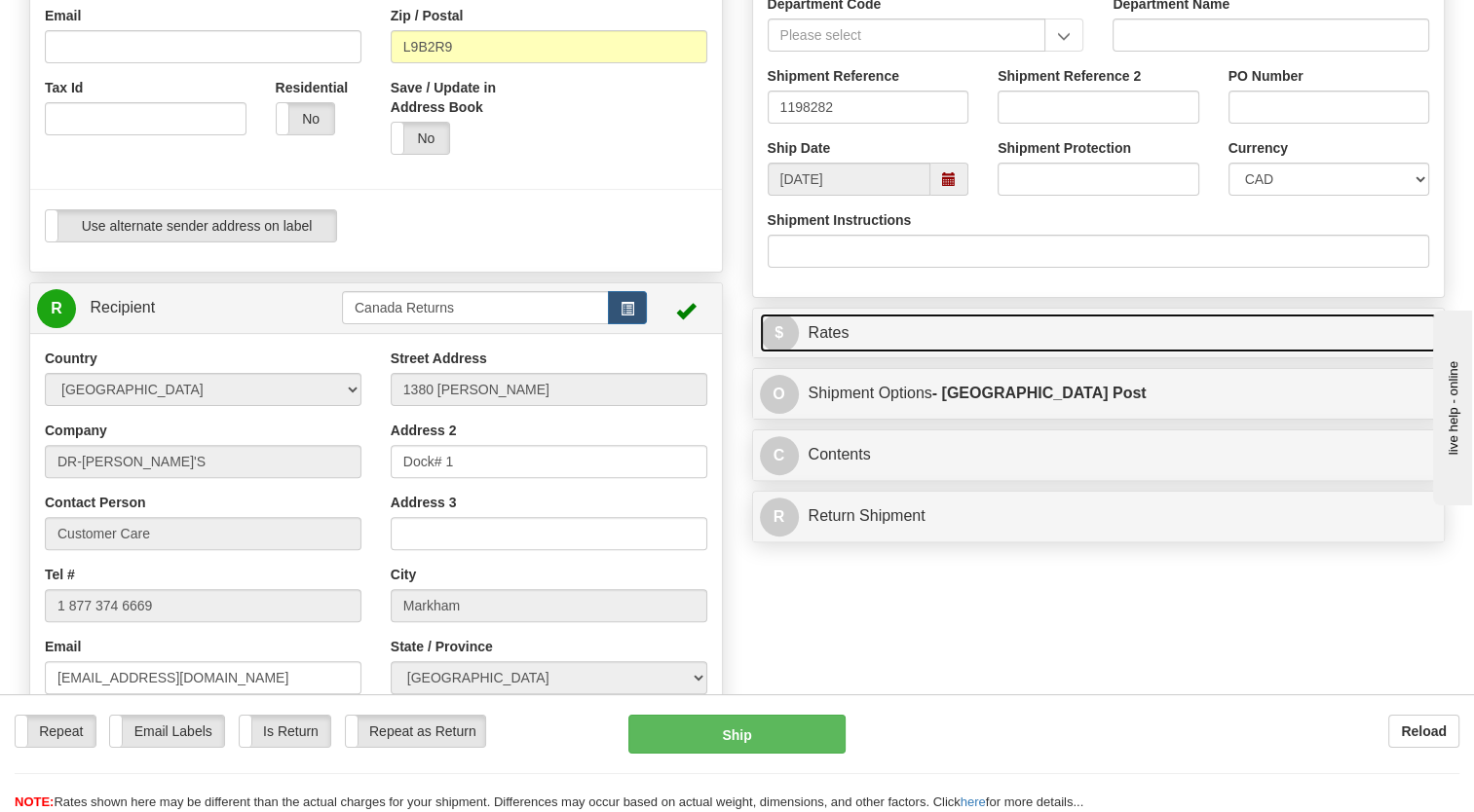
click at [925, 353] on link "$ Rates" at bounding box center [1098, 334] width 678 height 40
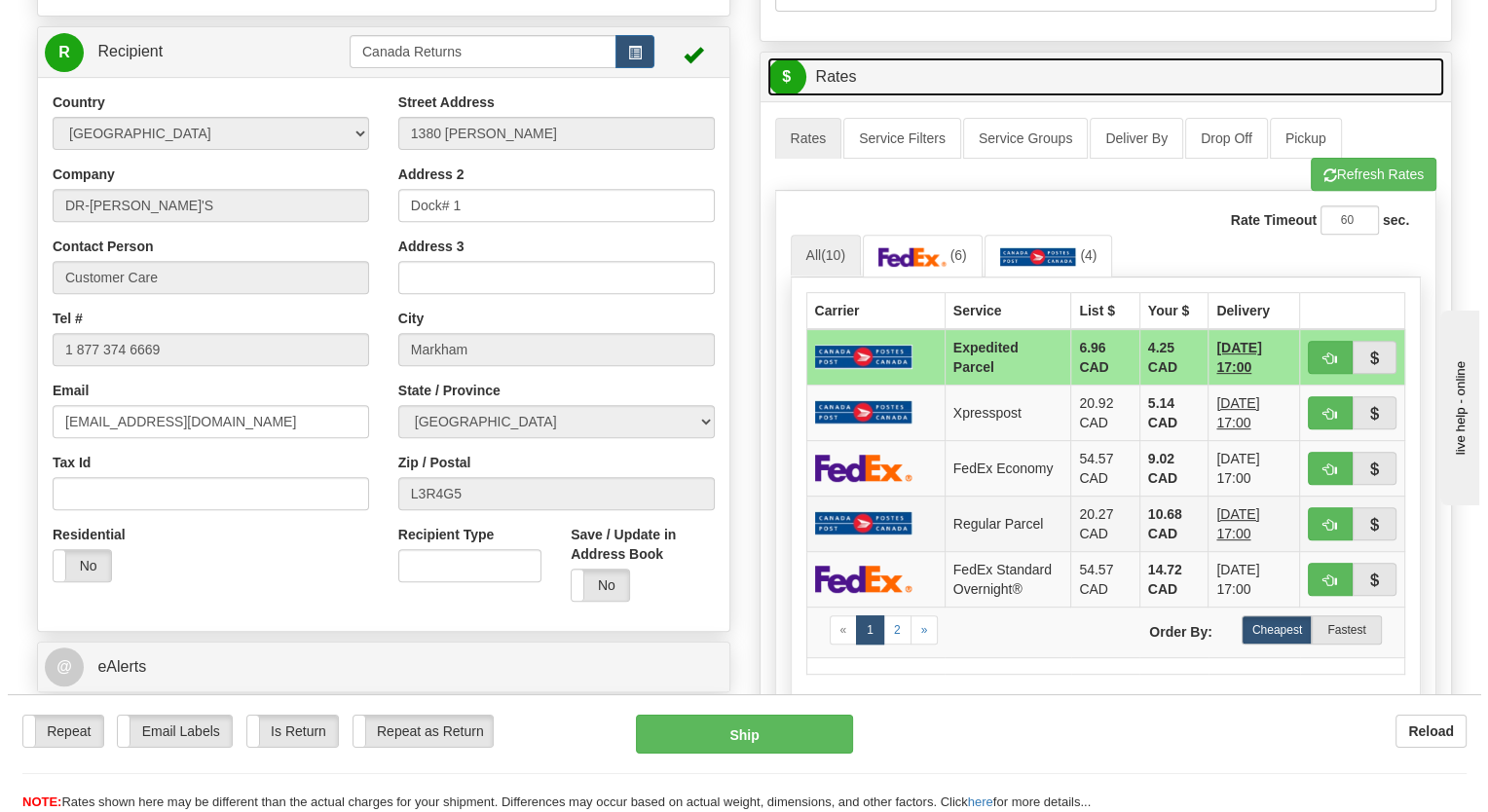
scroll to position [779, 0]
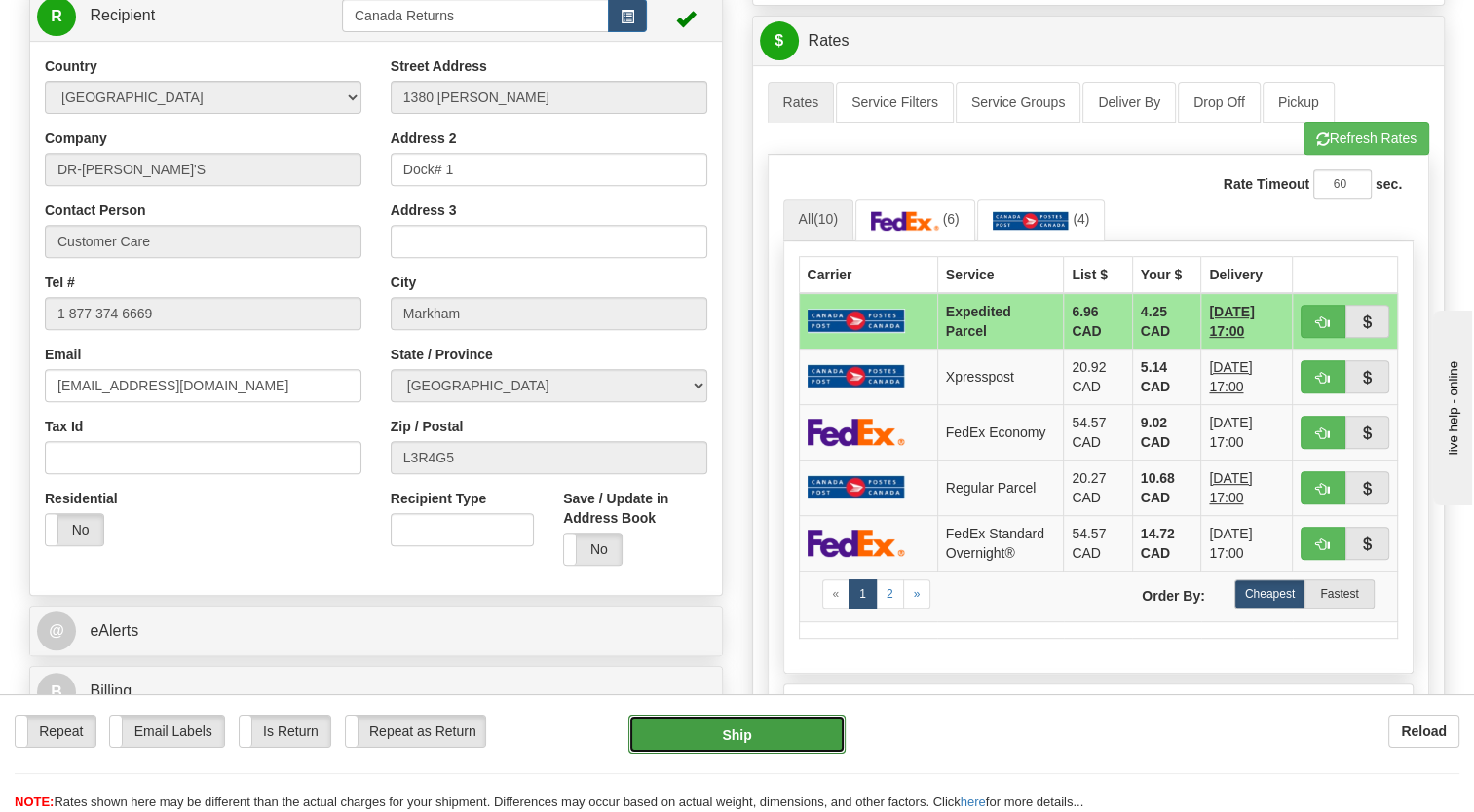
click at [734, 729] on button "Ship" at bounding box center [736, 735] width 216 height 39
type input "DOM.EP"
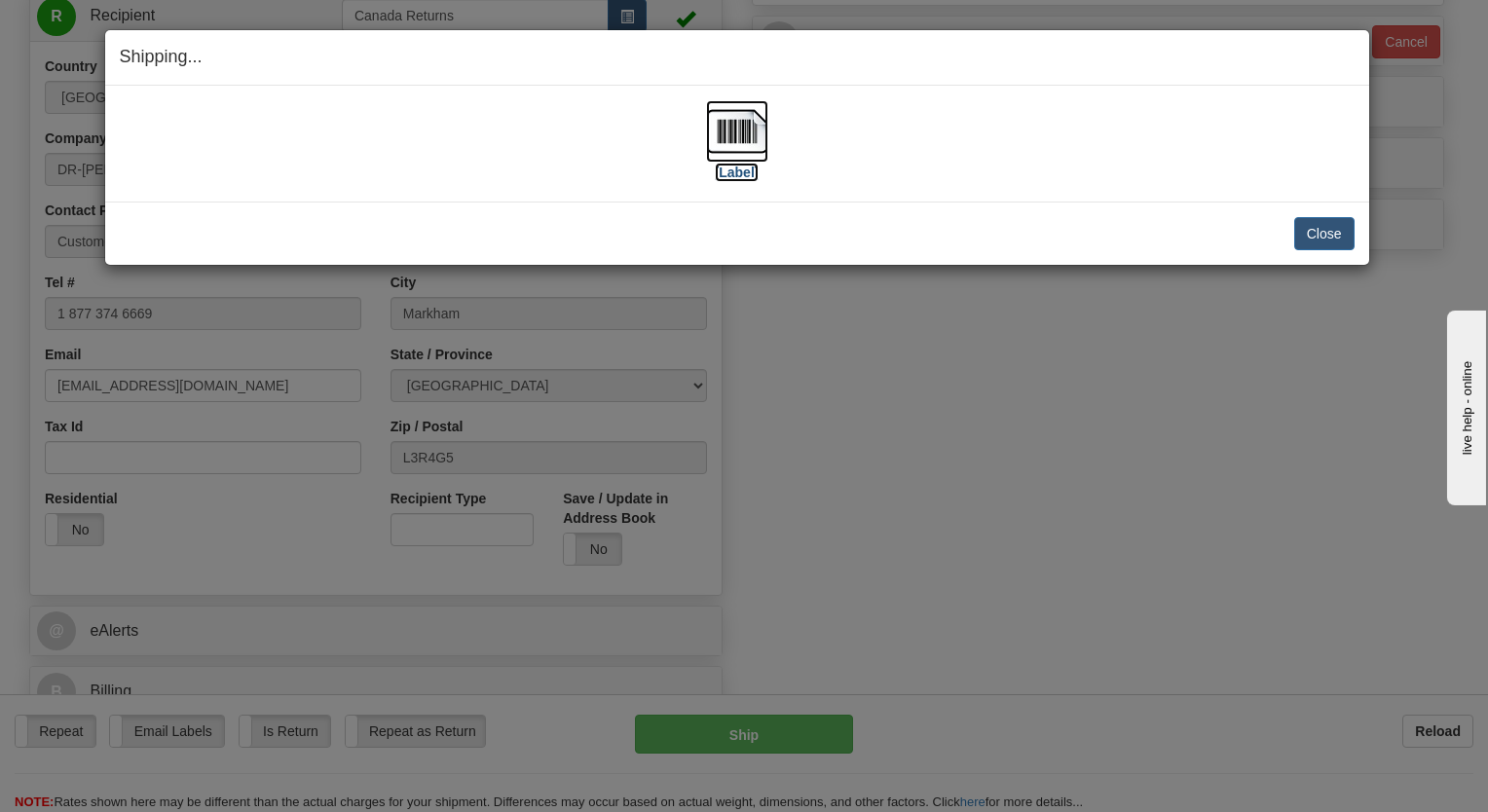
click at [738, 126] on img at bounding box center [738, 132] width 63 height 63
